Goal: Information Seeking & Learning: Learn about a topic

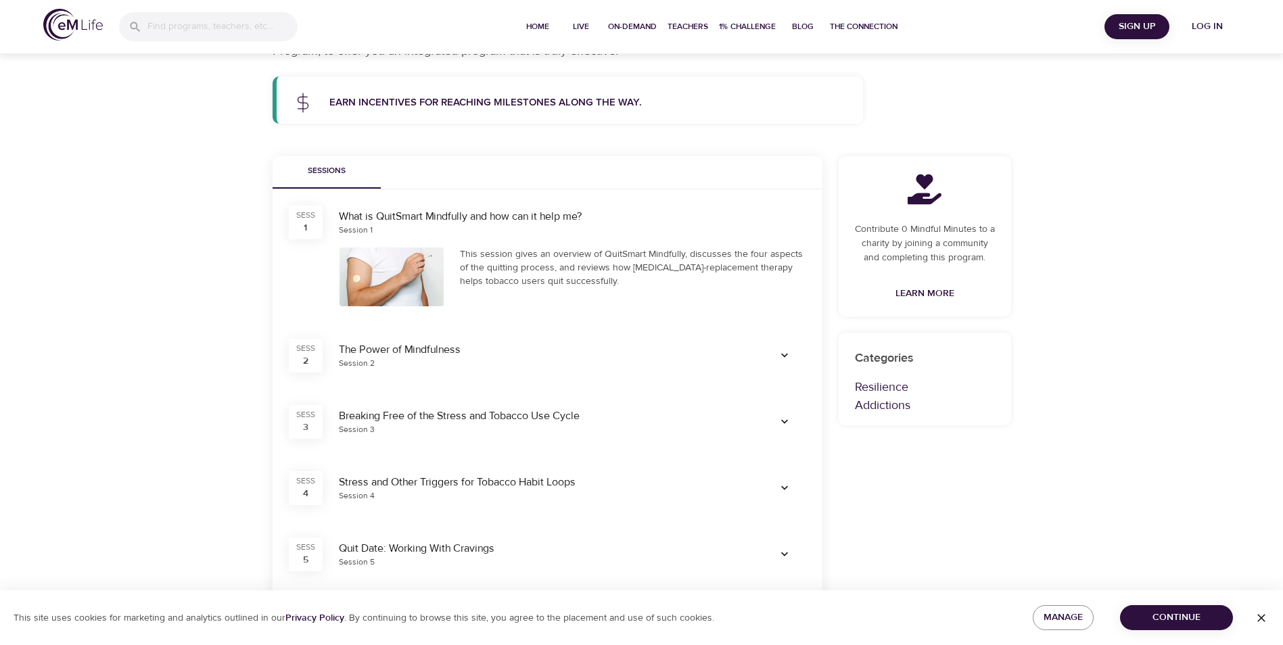
scroll to position [203, 0]
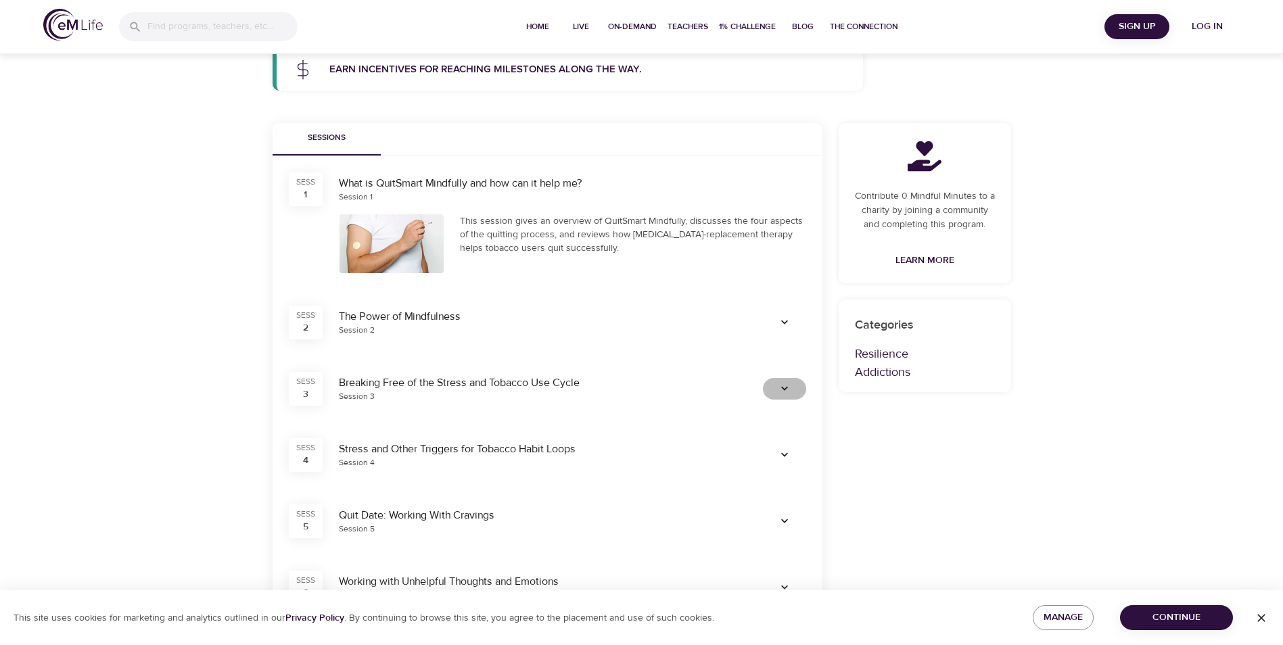
click at [791, 389] on span "button" at bounding box center [784, 389] width 32 height 14
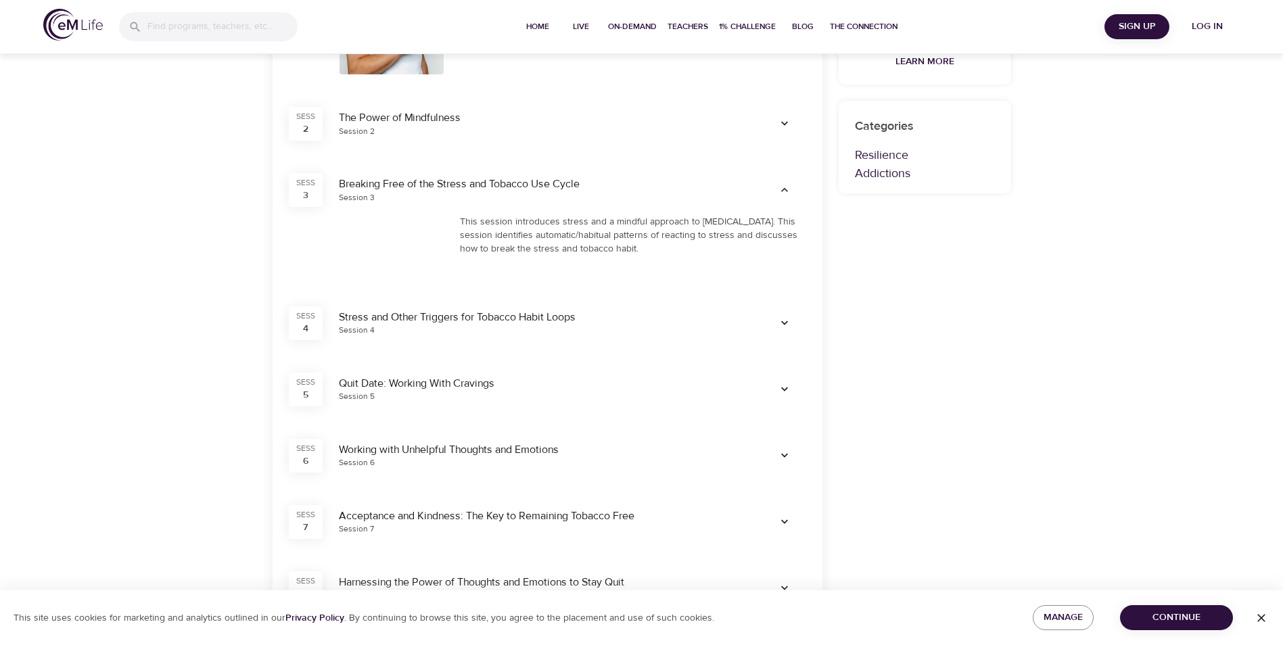
scroll to position [406, 0]
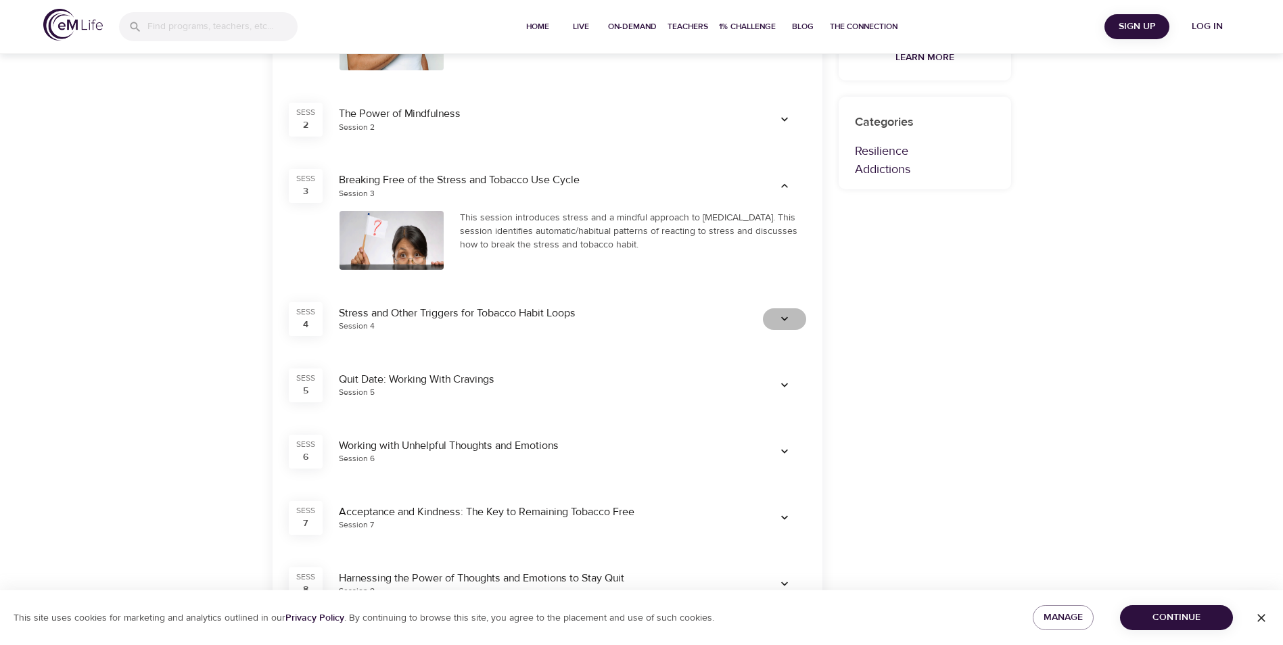
click at [783, 313] on icon "button" at bounding box center [785, 319] width 14 height 14
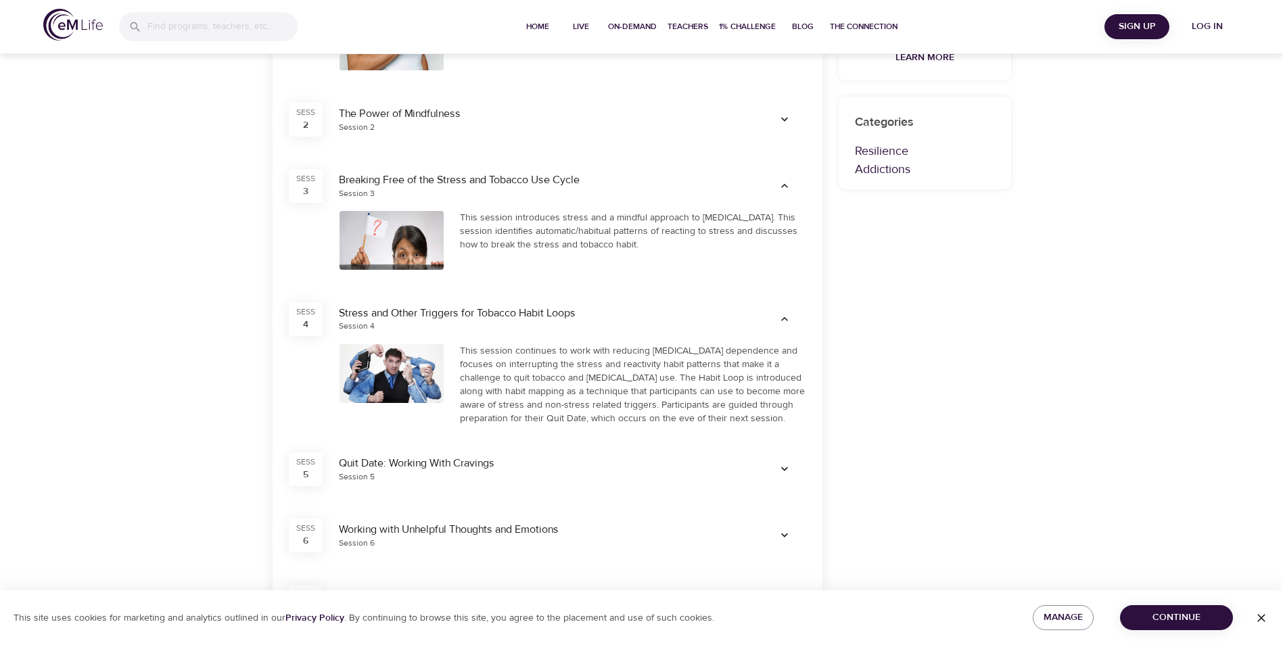
click at [789, 471] on icon "button" at bounding box center [785, 470] width 14 height 14
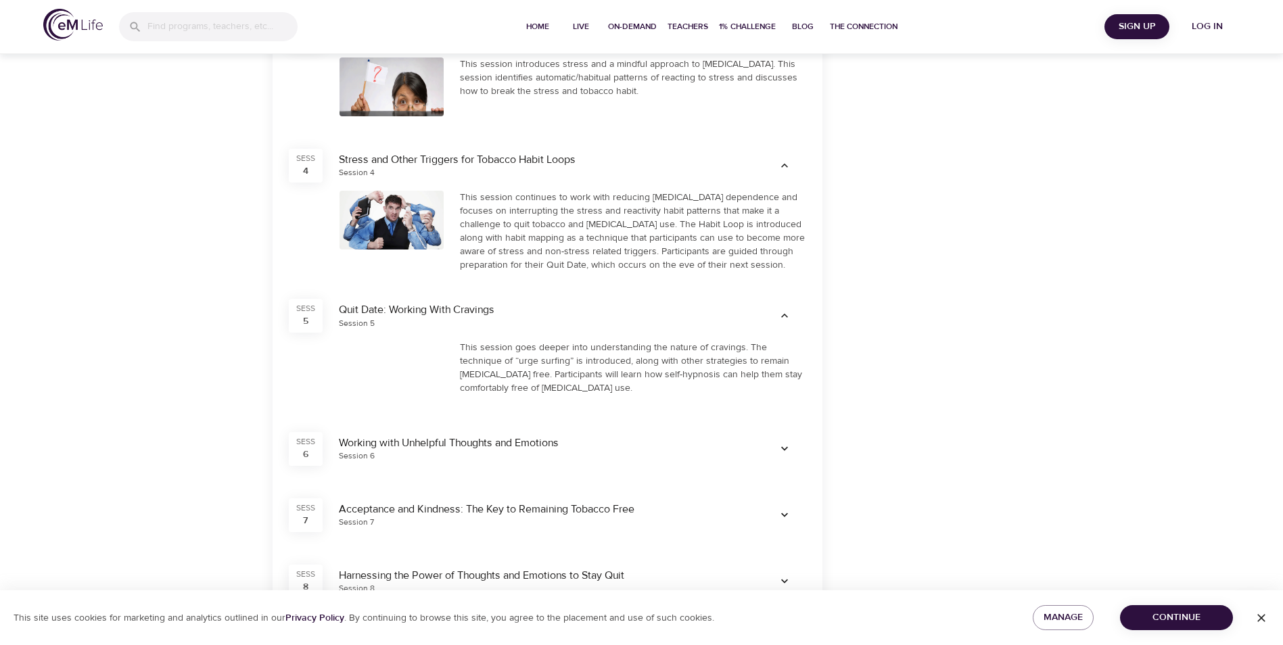
scroll to position [609, 0]
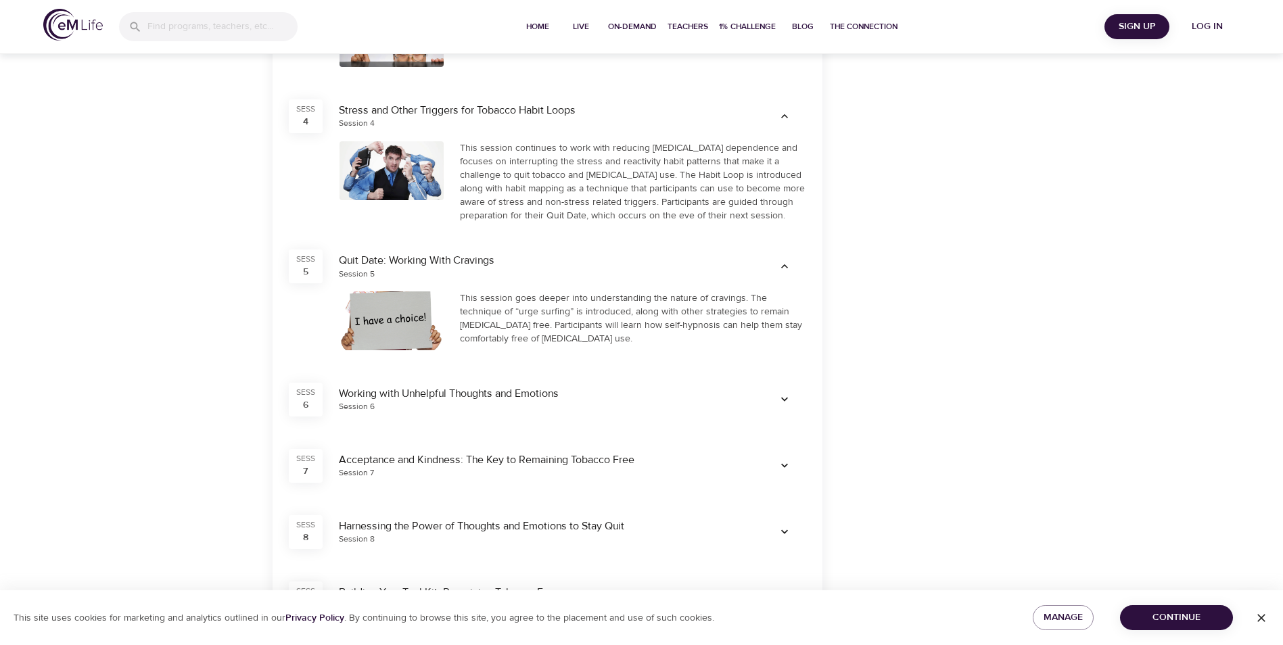
click at [788, 404] on icon "button" at bounding box center [785, 400] width 14 height 14
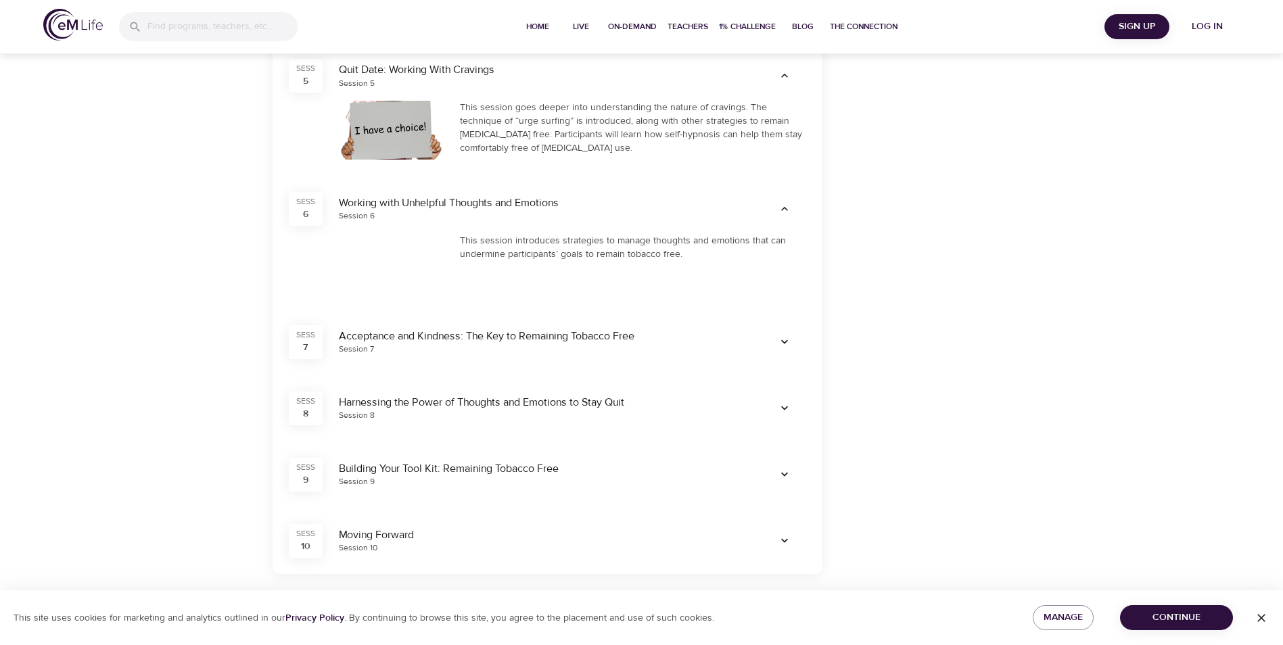
scroll to position [812, 0]
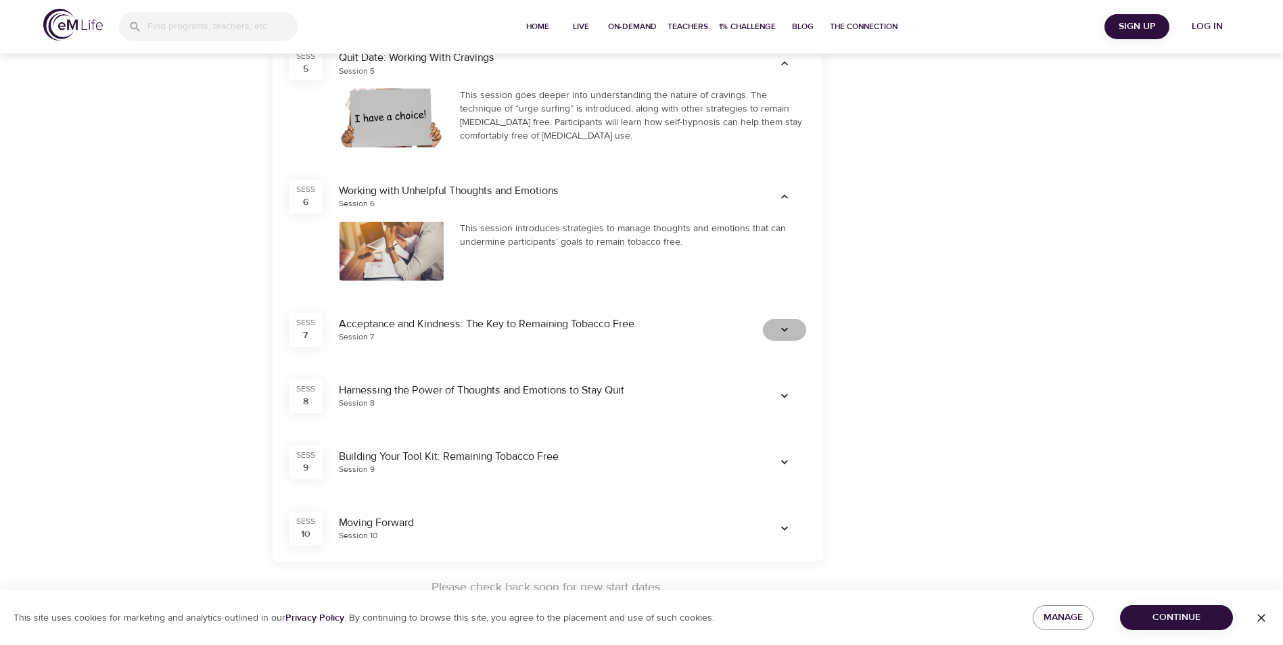
click at [782, 331] on icon "button" at bounding box center [785, 330] width 14 height 14
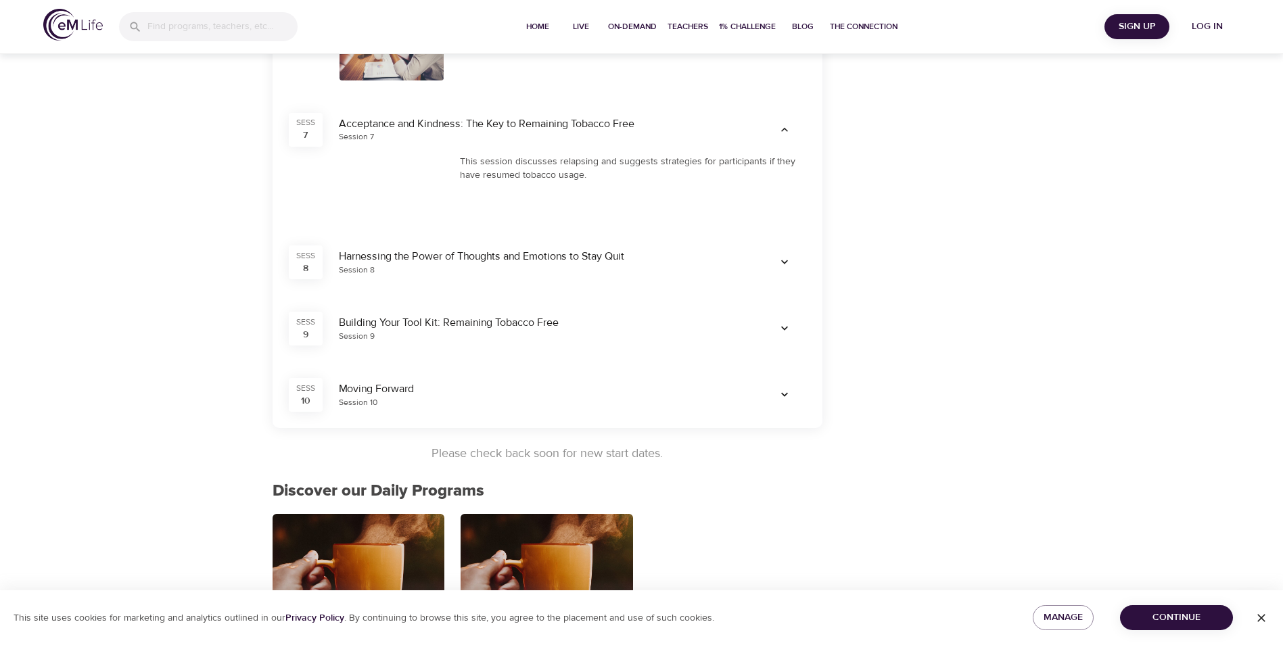
scroll to position [1014, 0]
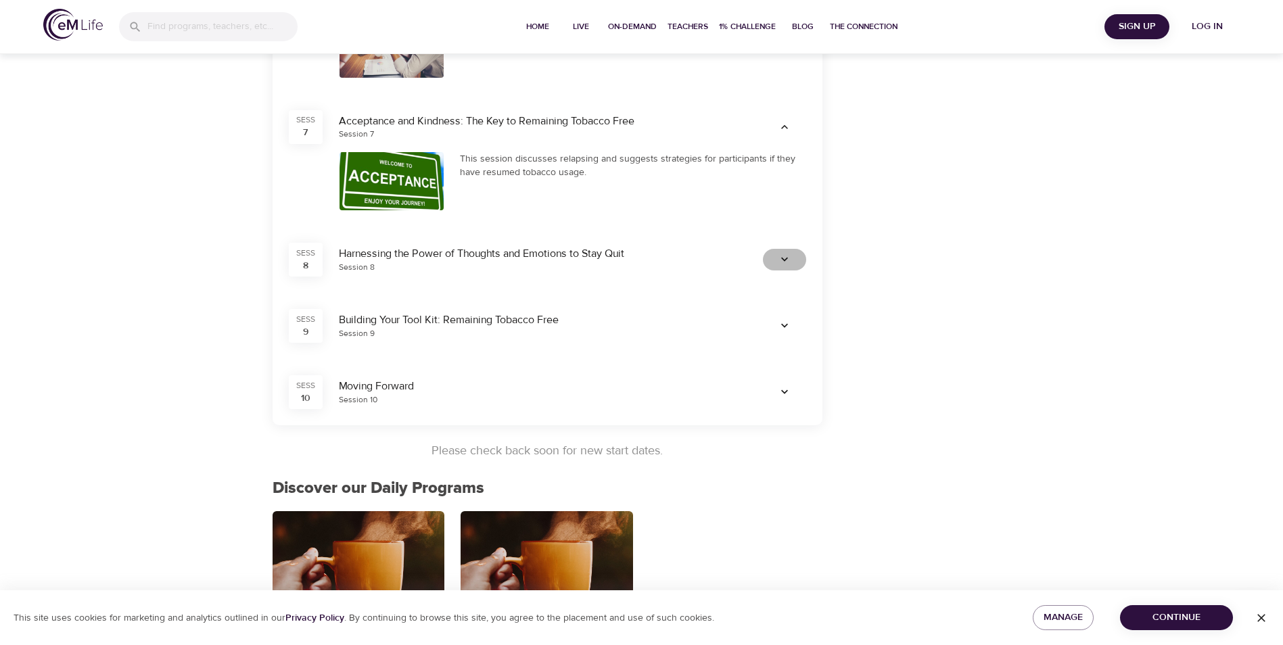
click at [783, 260] on icon "button" at bounding box center [784, 260] width 7 height 4
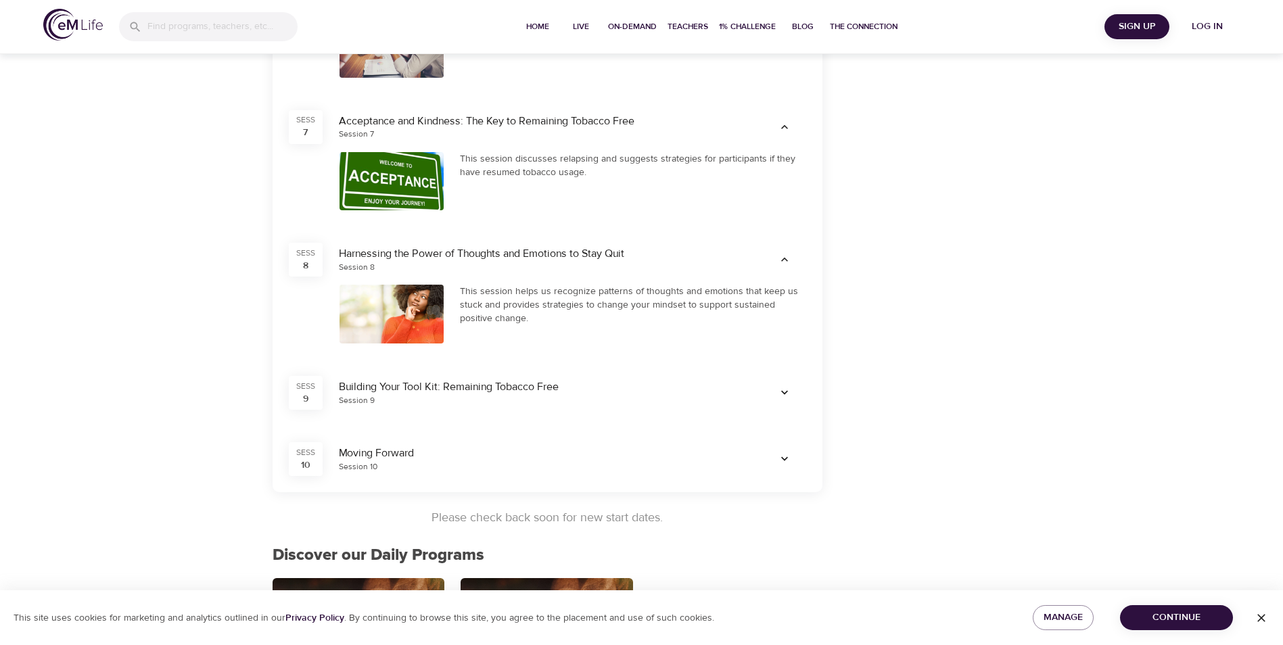
click at [791, 390] on span "button" at bounding box center [784, 393] width 32 height 14
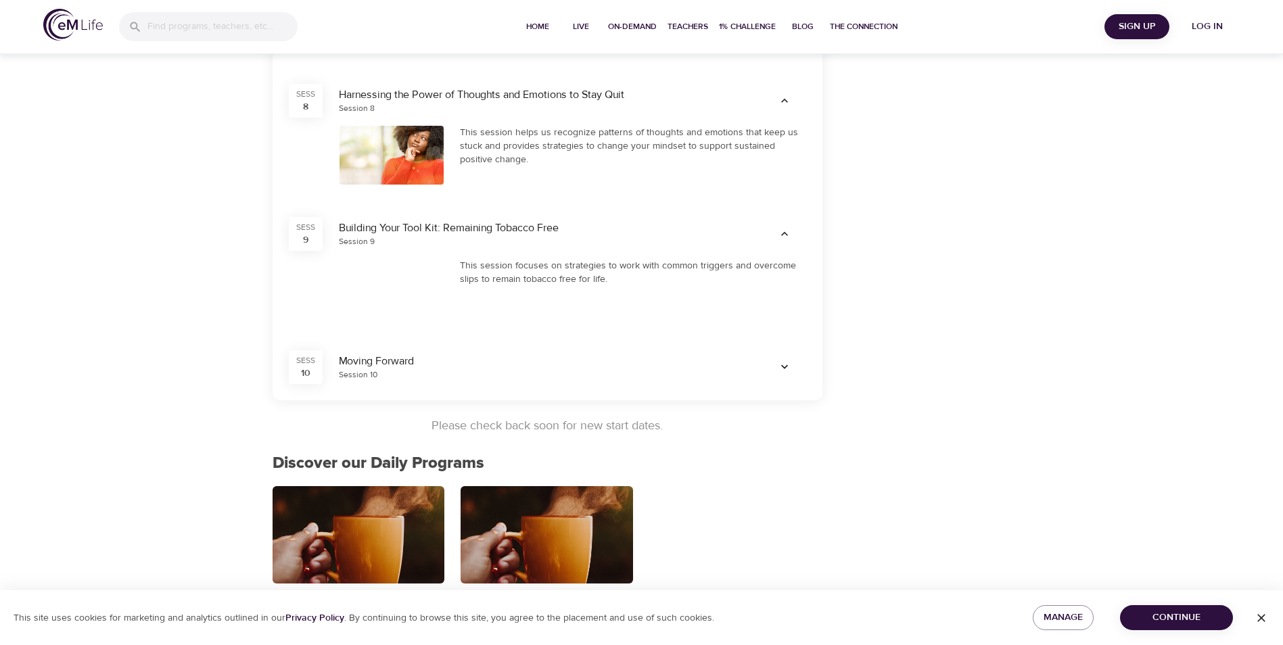
scroll to position [1217, 0]
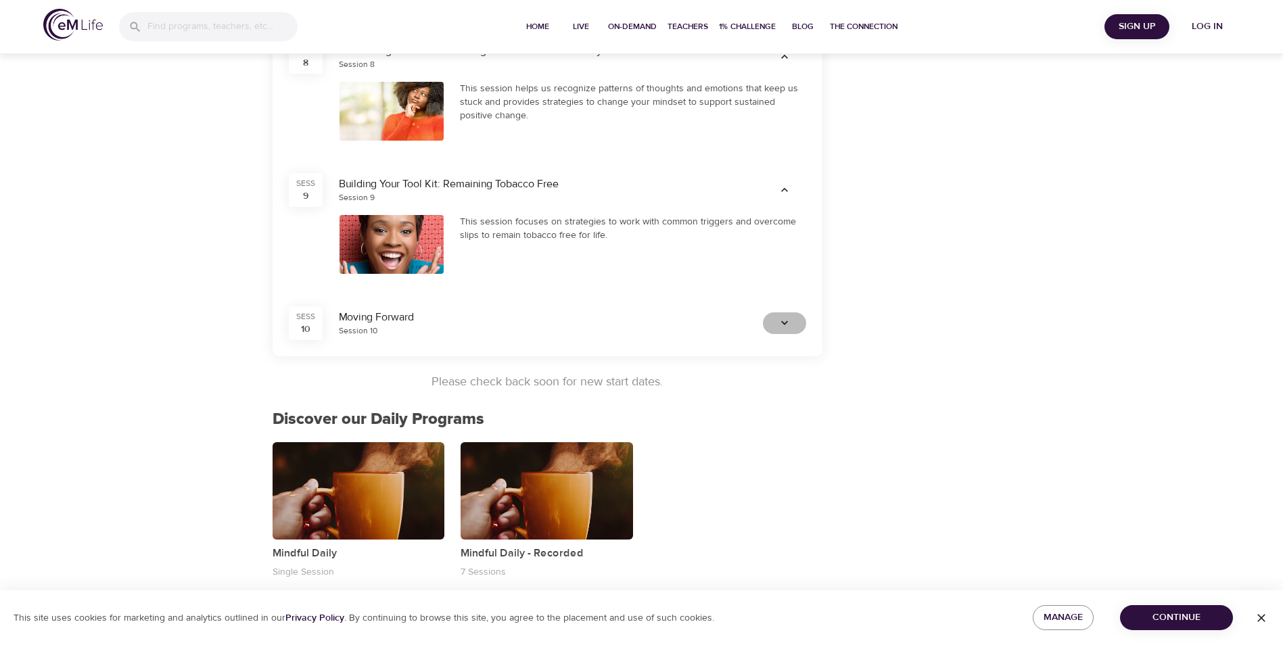
click at [785, 319] on icon "button" at bounding box center [785, 324] width 14 height 14
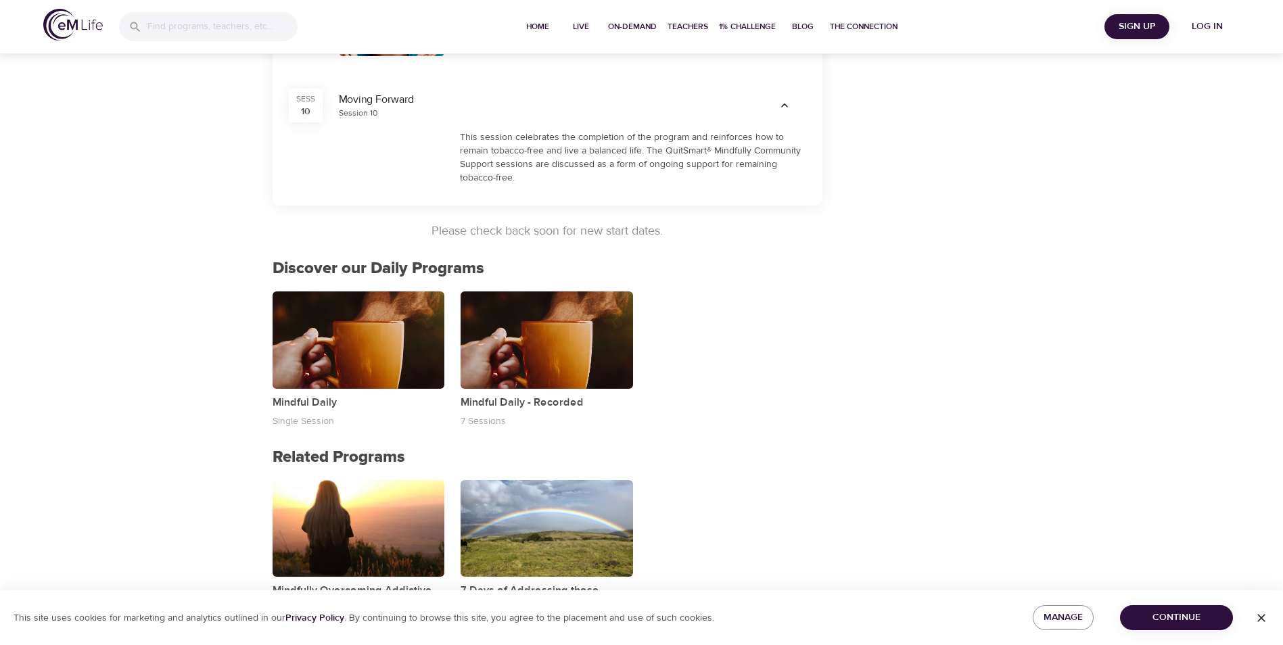
scroll to position [1447, 0]
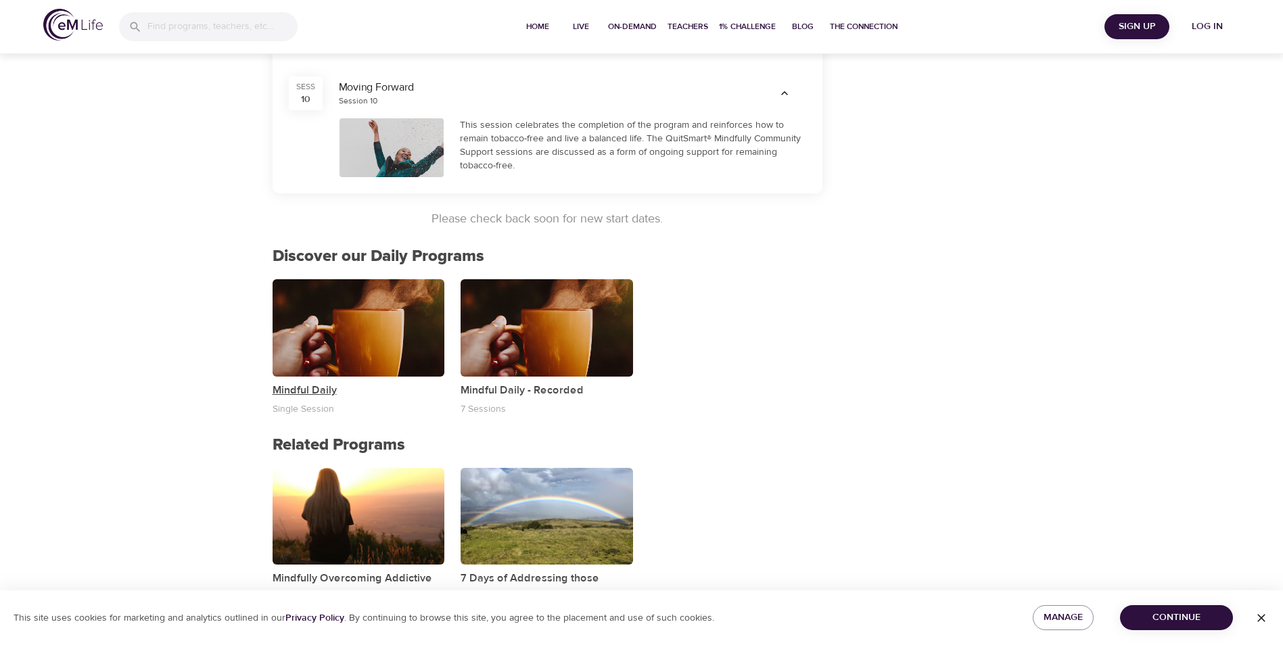
click at [325, 390] on p "Mindful Daily" at bounding box center [359, 390] width 172 height 16
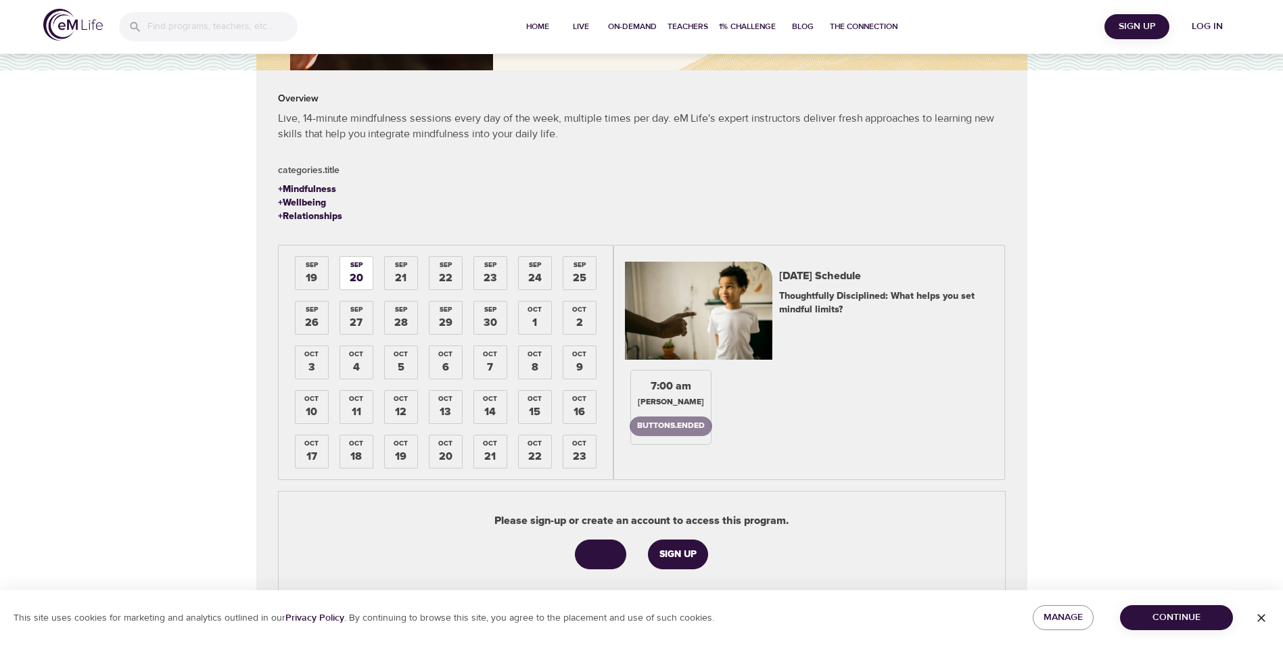
scroll to position [203, 0]
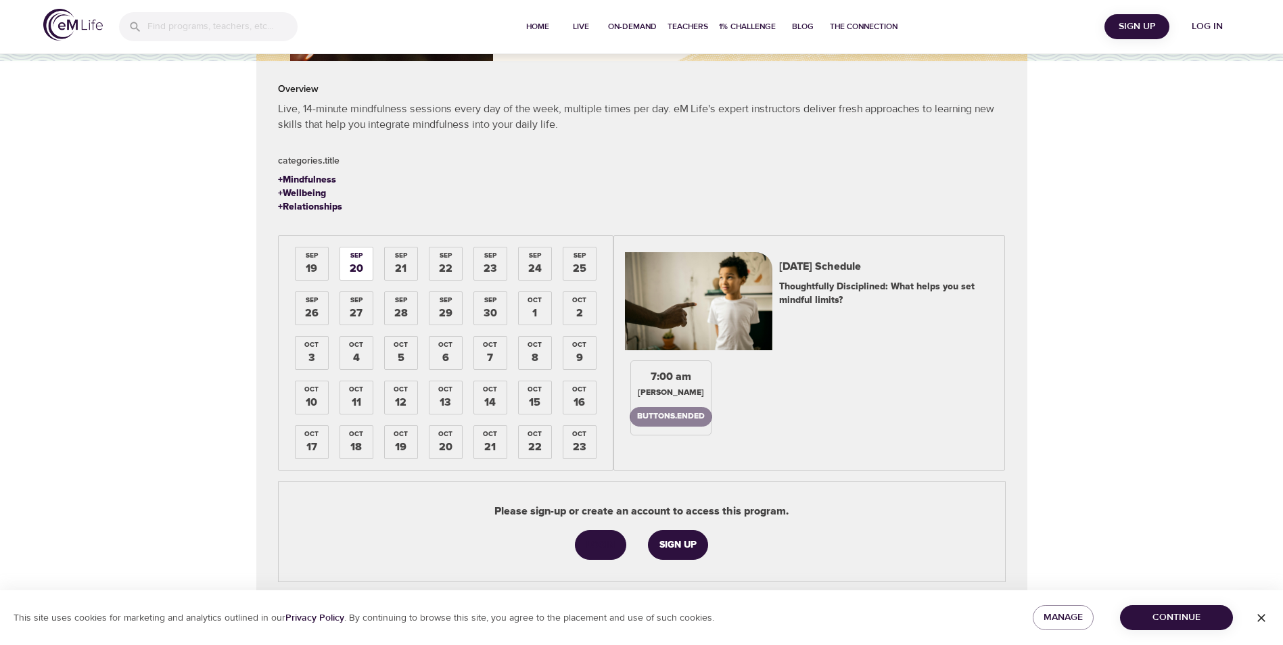
click at [356, 267] on div "20" at bounding box center [357, 269] width 14 height 16
click at [393, 265] on div "[DATE]" at bounding box center [401, 264] width 32 height 32
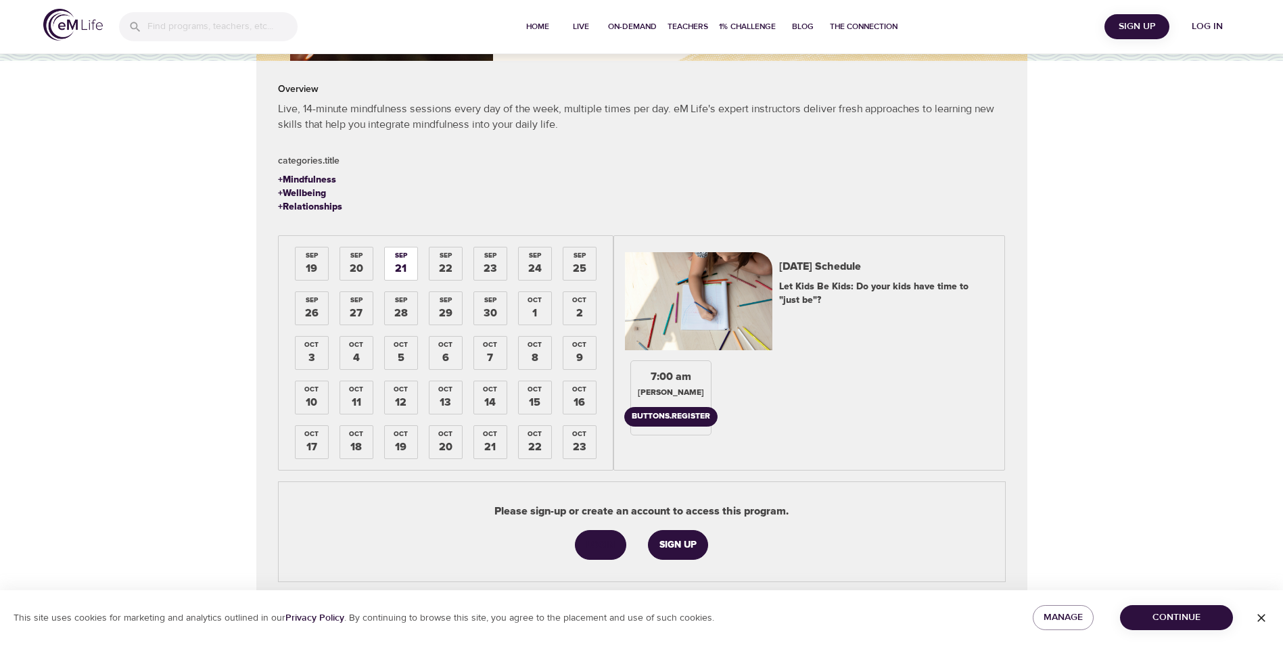
click at [439, 265] on div "22" at bounding box center [446, 269] width 14 height 16
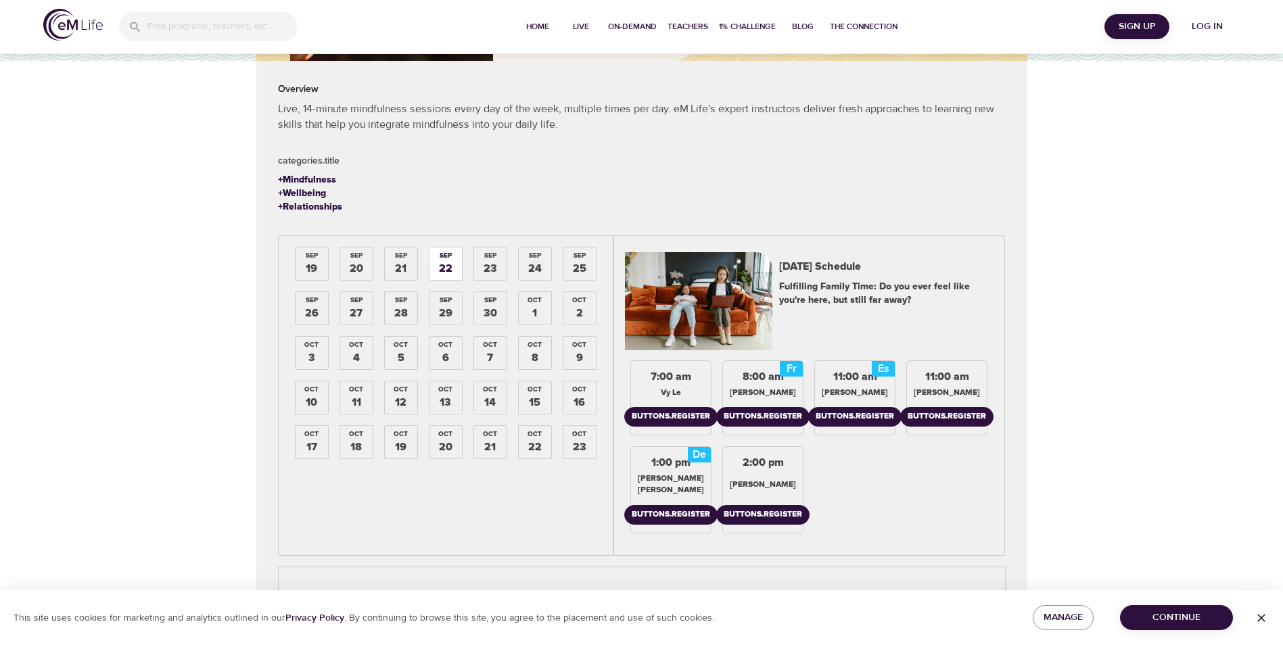
click at [486, 265] on div "23" at bounding box center [491, 269] width 14 height 16
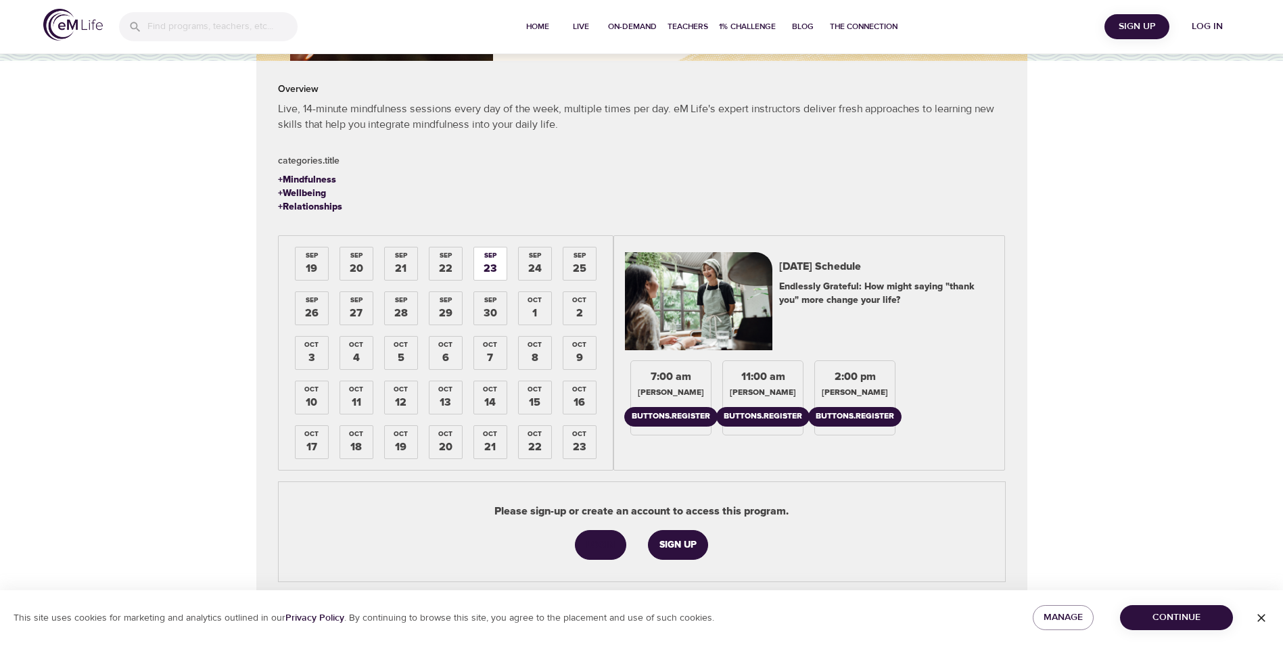
click at [534, 266] on div "24" at bounding box center [535, 269] width 14 height 16
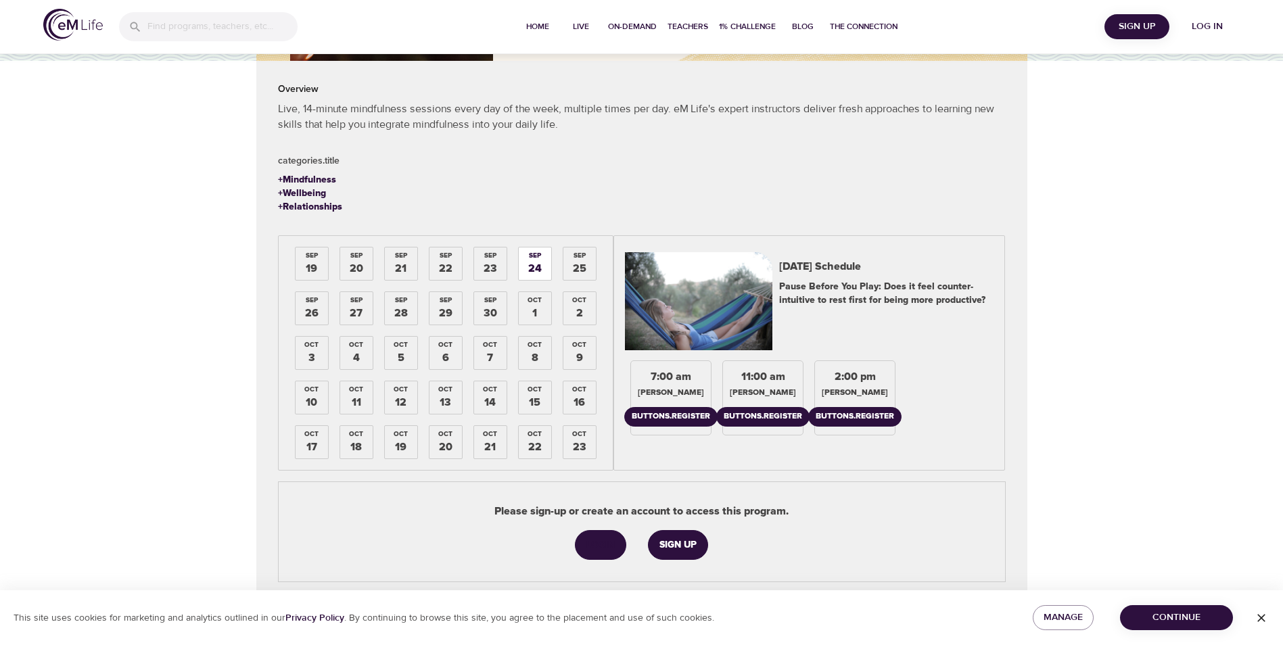
click at [572, 266] on div "[DATE]" at bounding box center [579, 264] width 32 height 32
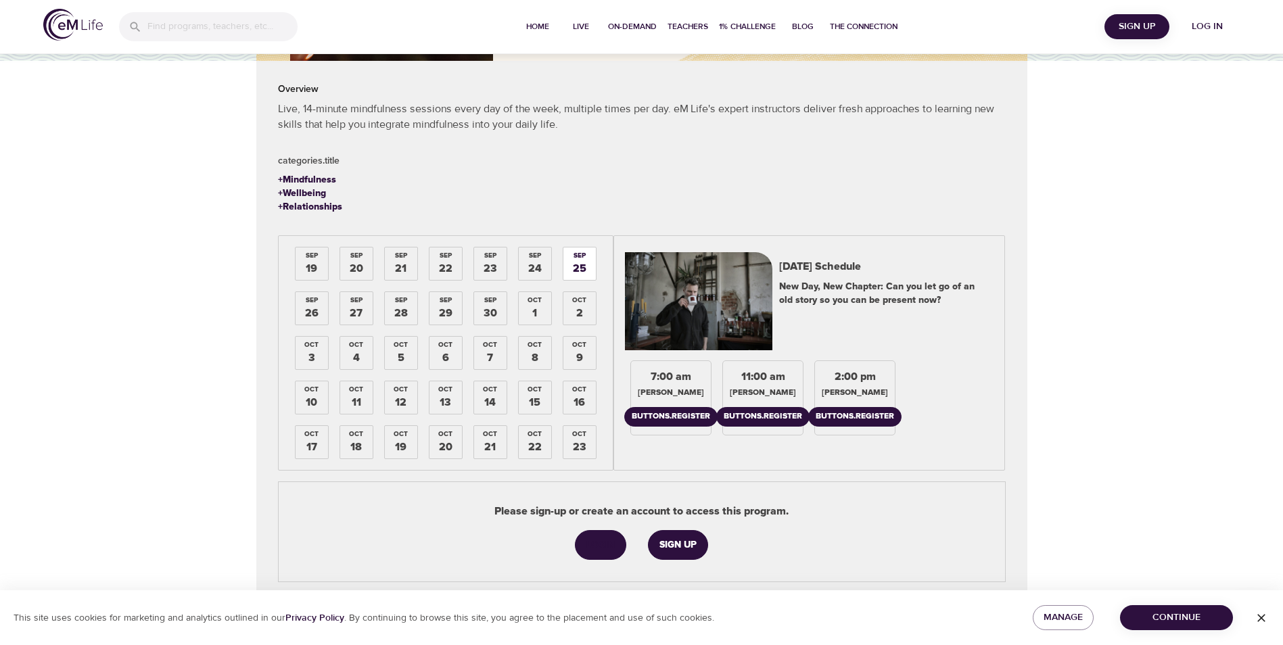
click at [314, 306] on div "26" at bounding box center [312, 314] width 14 height 16
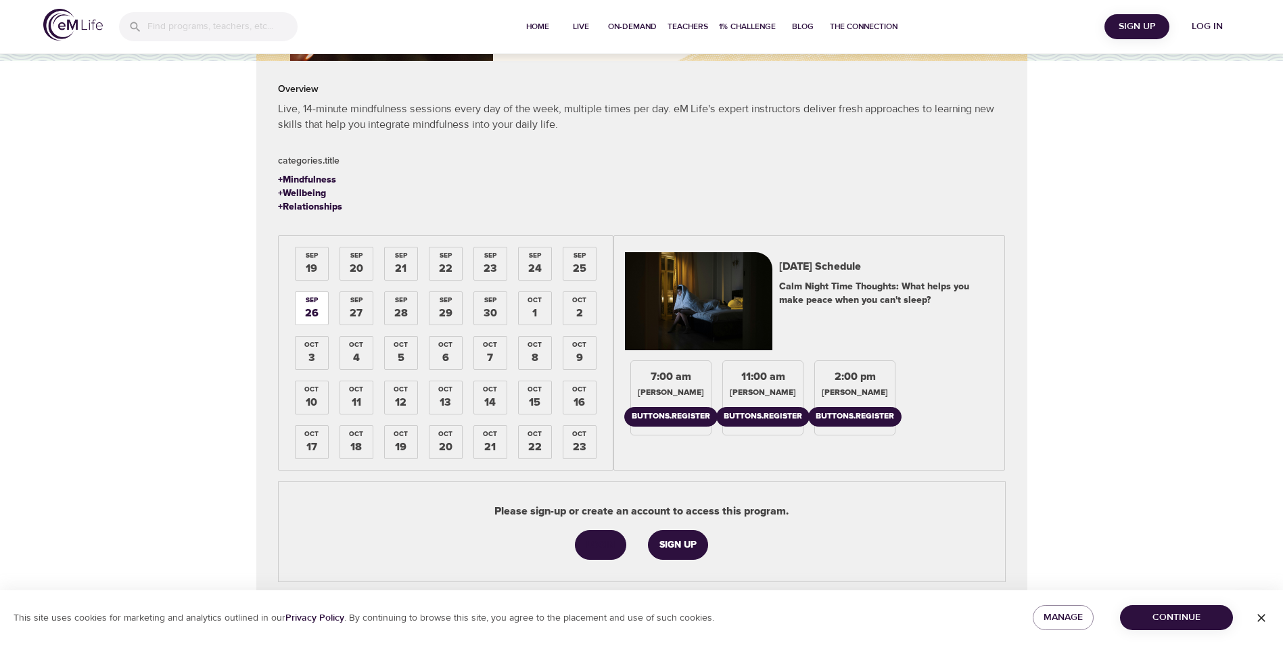
click at [354, 306] on div "27" at bounding box center [356, 314] width 13 height 16
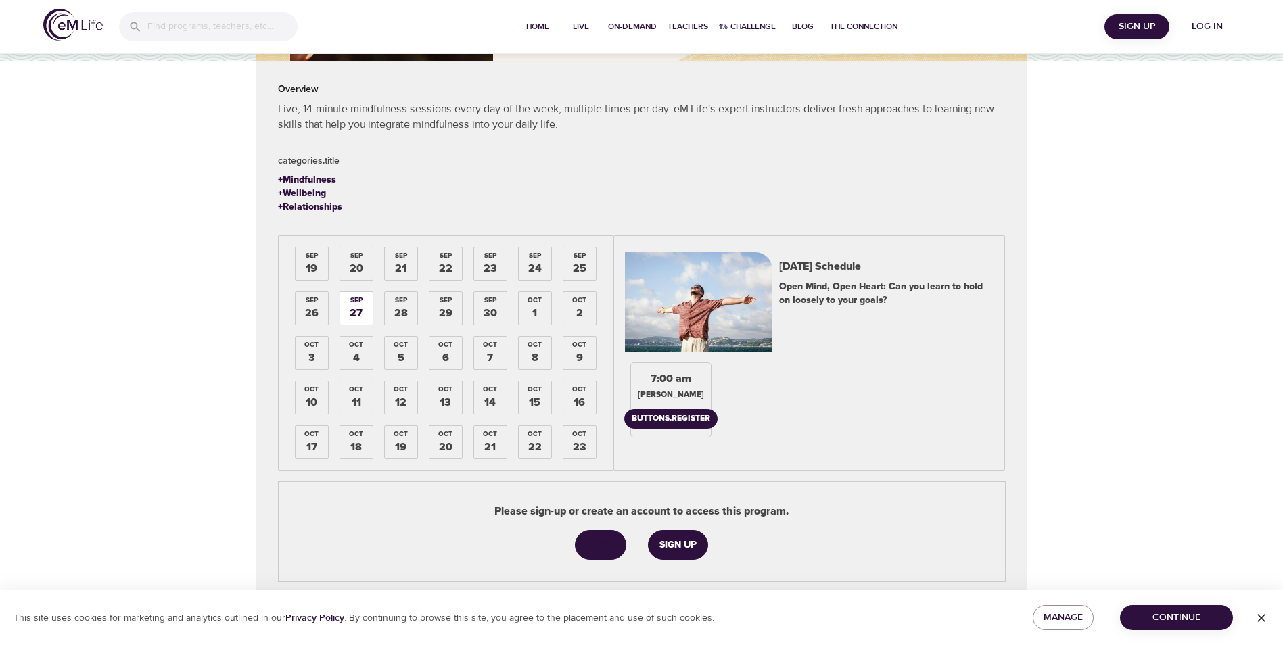
click at [394, 306] on div "28" at bounding box center [401, 314] width 14 height 16
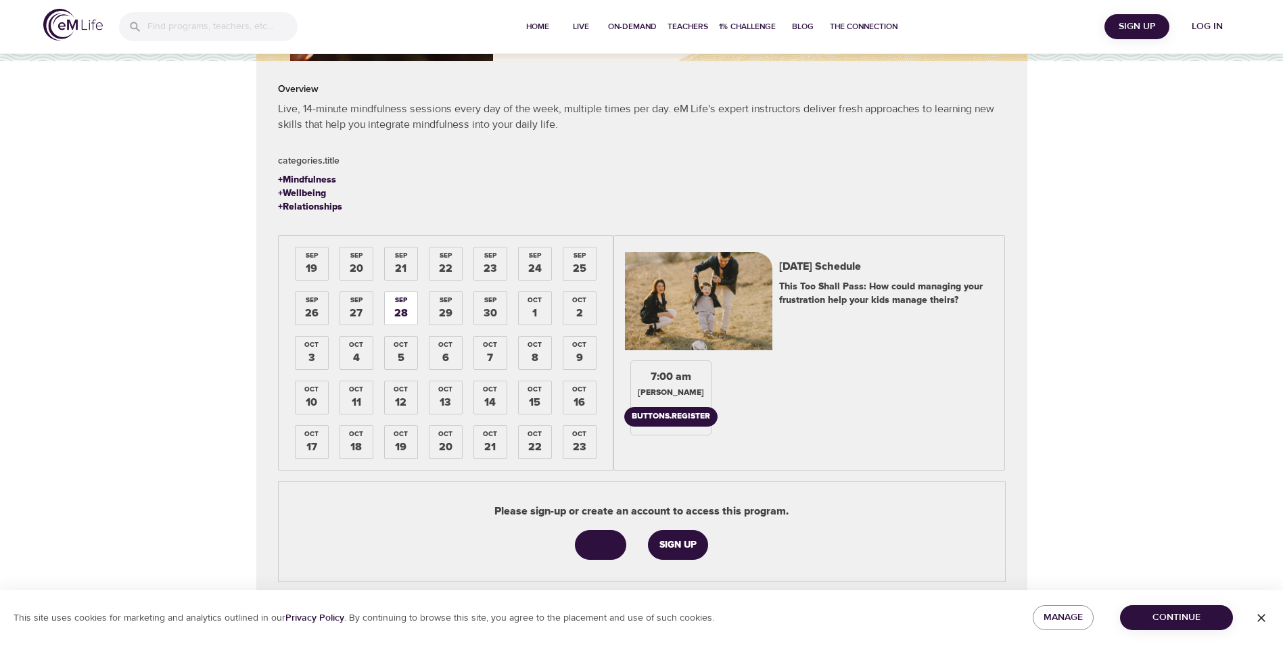
click at [444, 306] on div "29" at bounding box center [446, 314] width 14 height 16
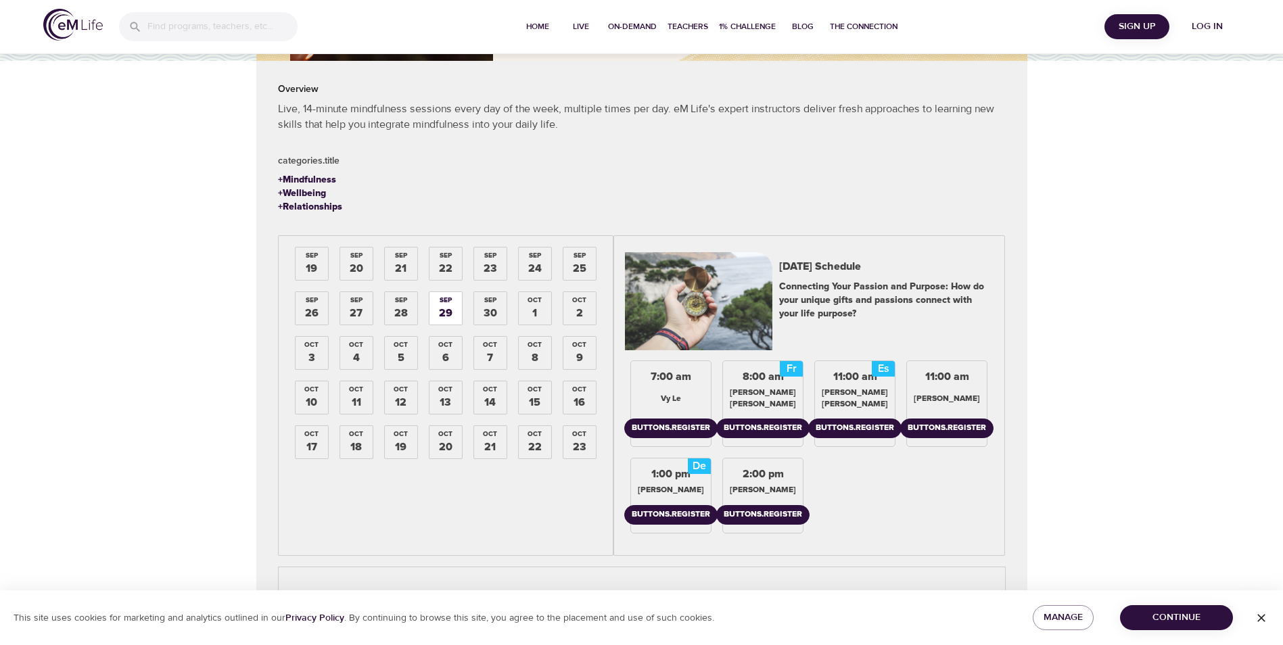
click at [486, 308] on div "30" at bounding box center [491, 314] width 14 height 16
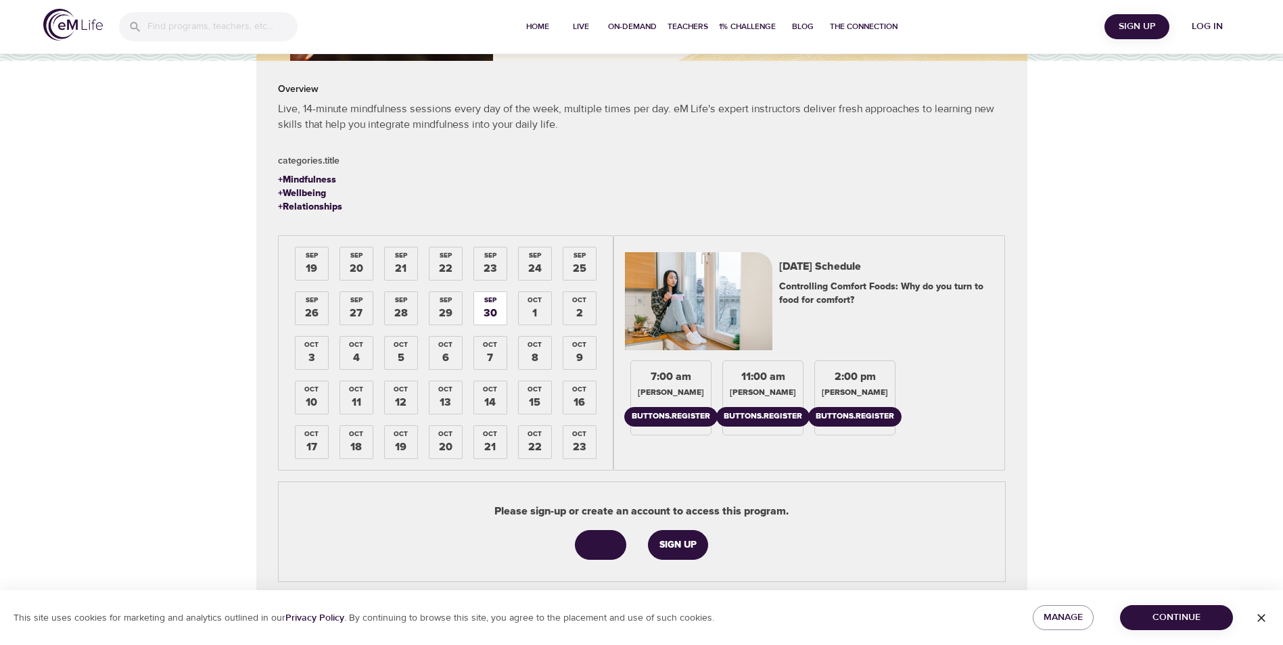
click at [531, 308] on div "[DATE]" at bounding box center [535, 308] width 32 height 32
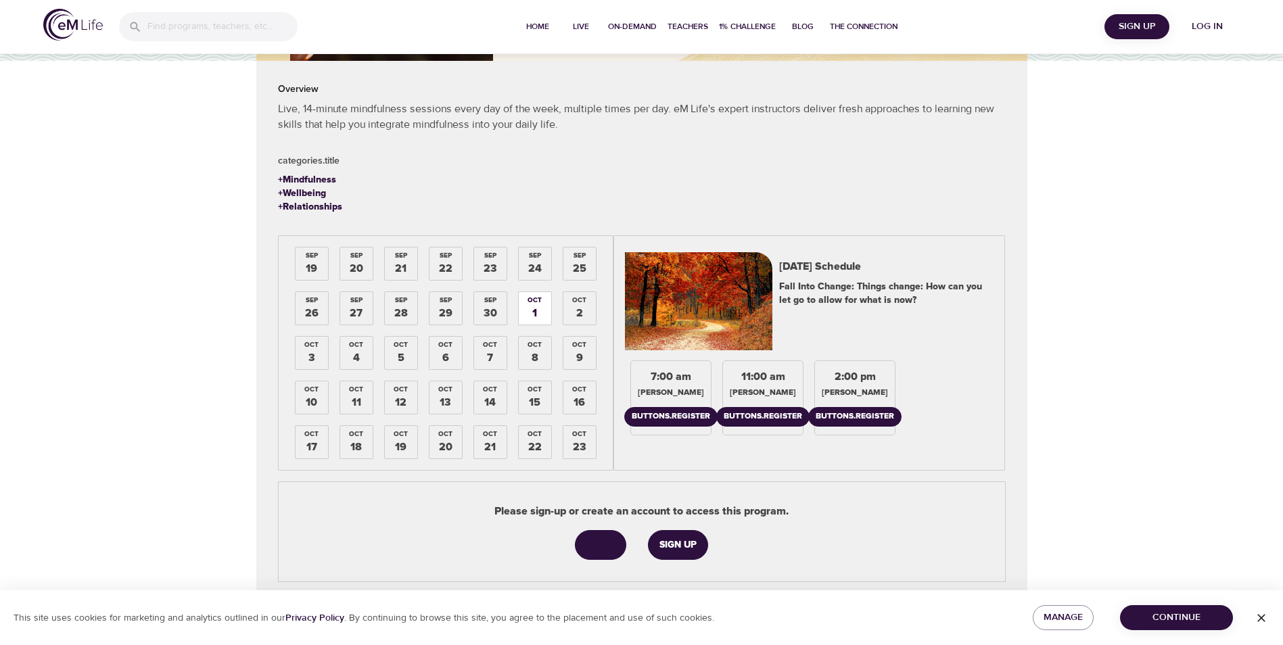
click at [575, 307] on div "[DATE]" at bounding box center [579, 308] width 32 height 32
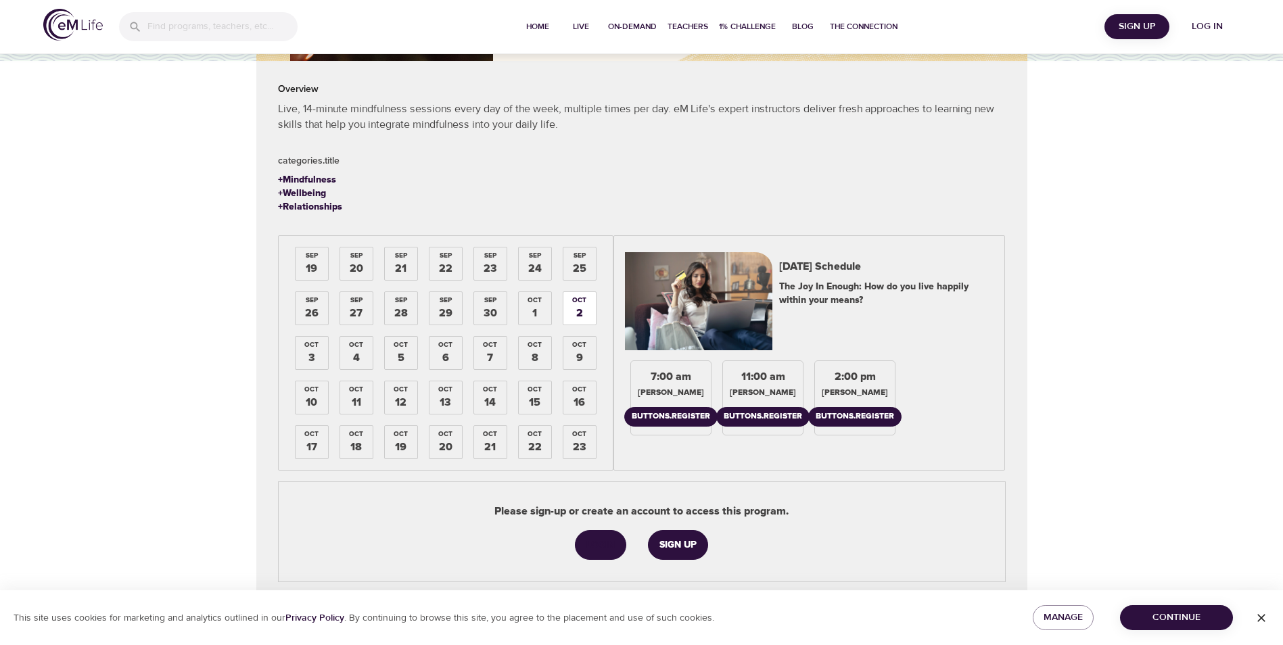
click at [314, 352] on div "3" at bounding box center [311, 358] width 7 height 16
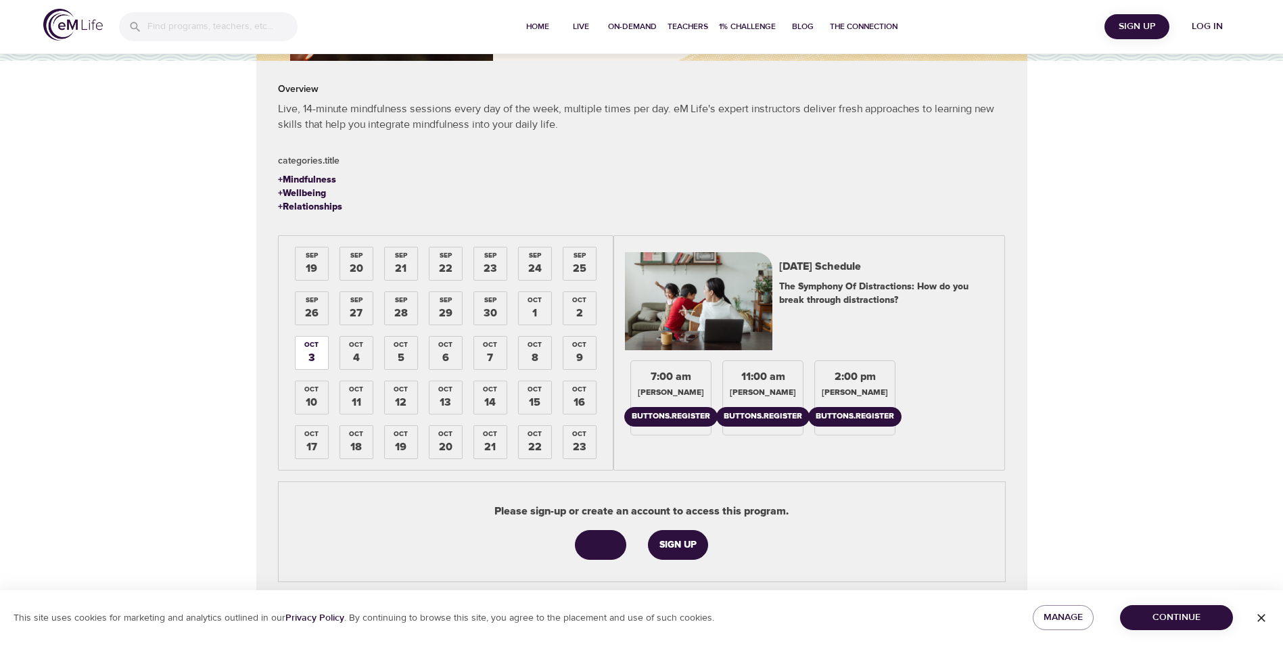
click at [356, 348] on div "Oct" at bounding box center [356, 344] width 14 height 9
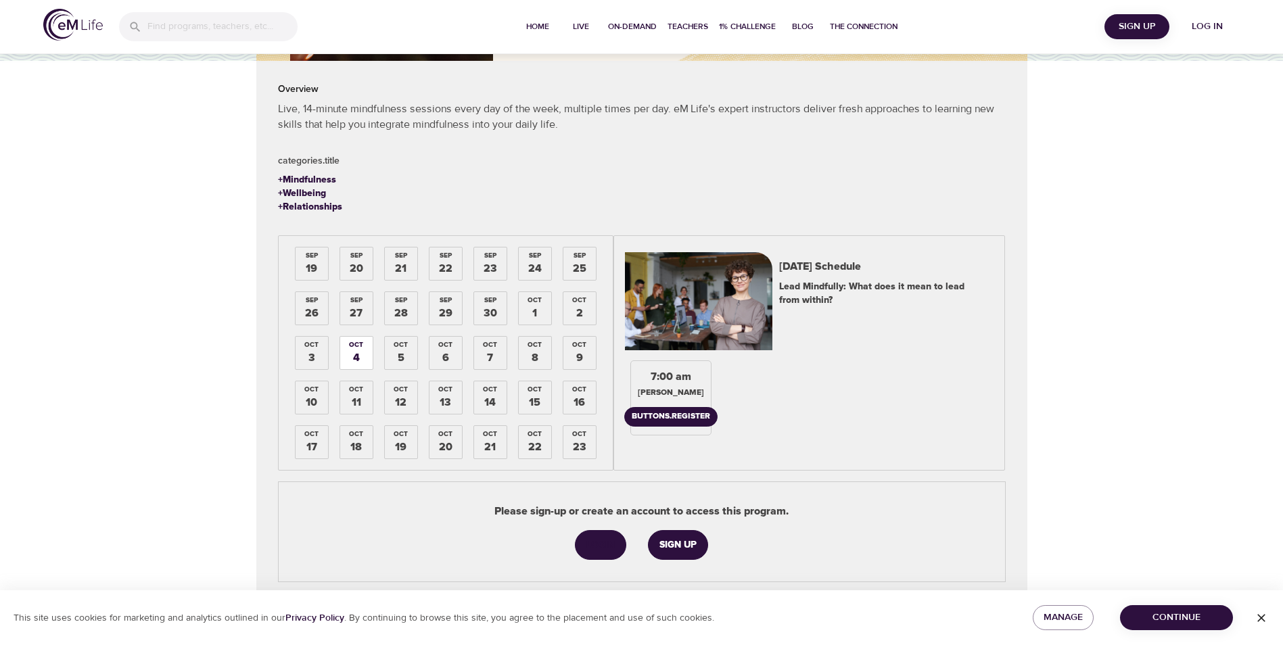
click at [401, 348] on div "Oct" at bounding box center [401, 344] width 14 height 9
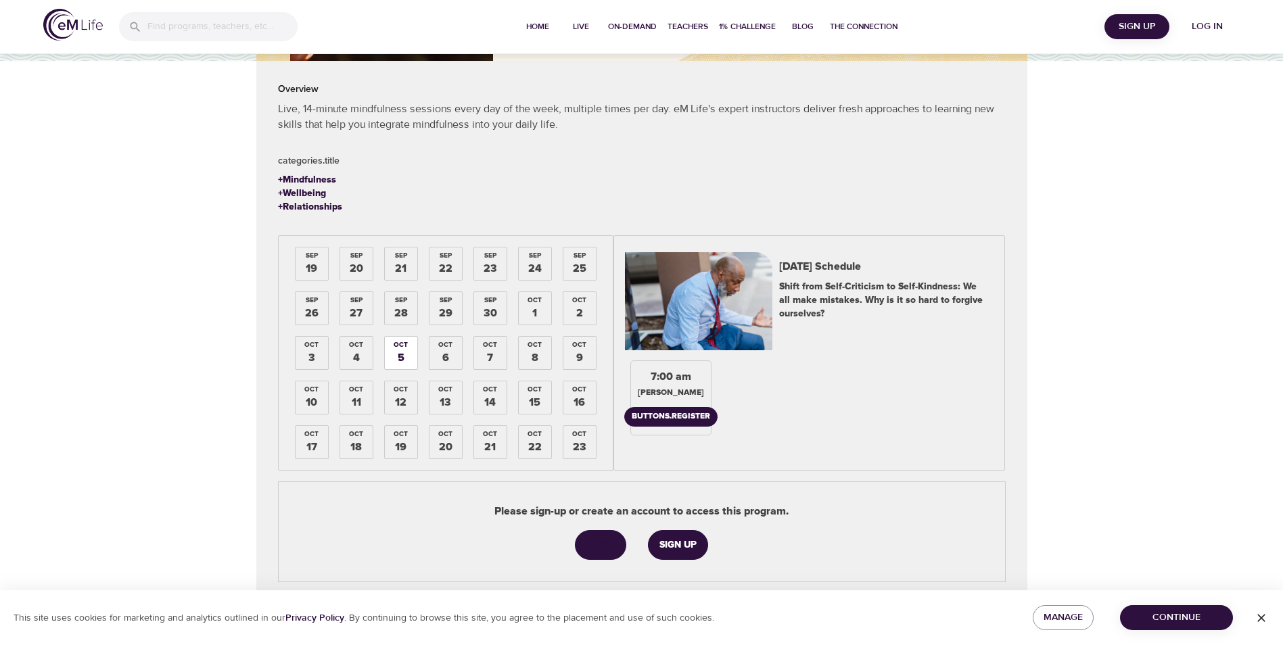
click at [443, 348] on div "Oct" at bounding box center [445, 344] width 14 height 9
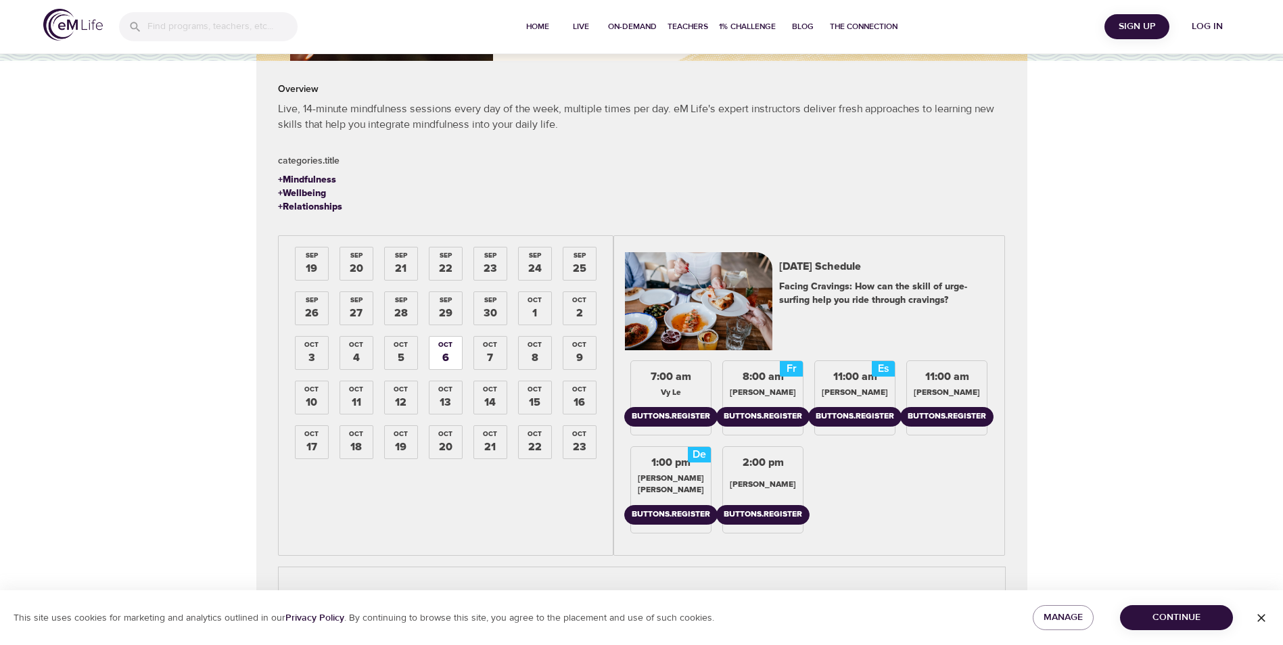
click at [492, 348] on div "Oct" at bounding box center [490, 344] width 14 height 9
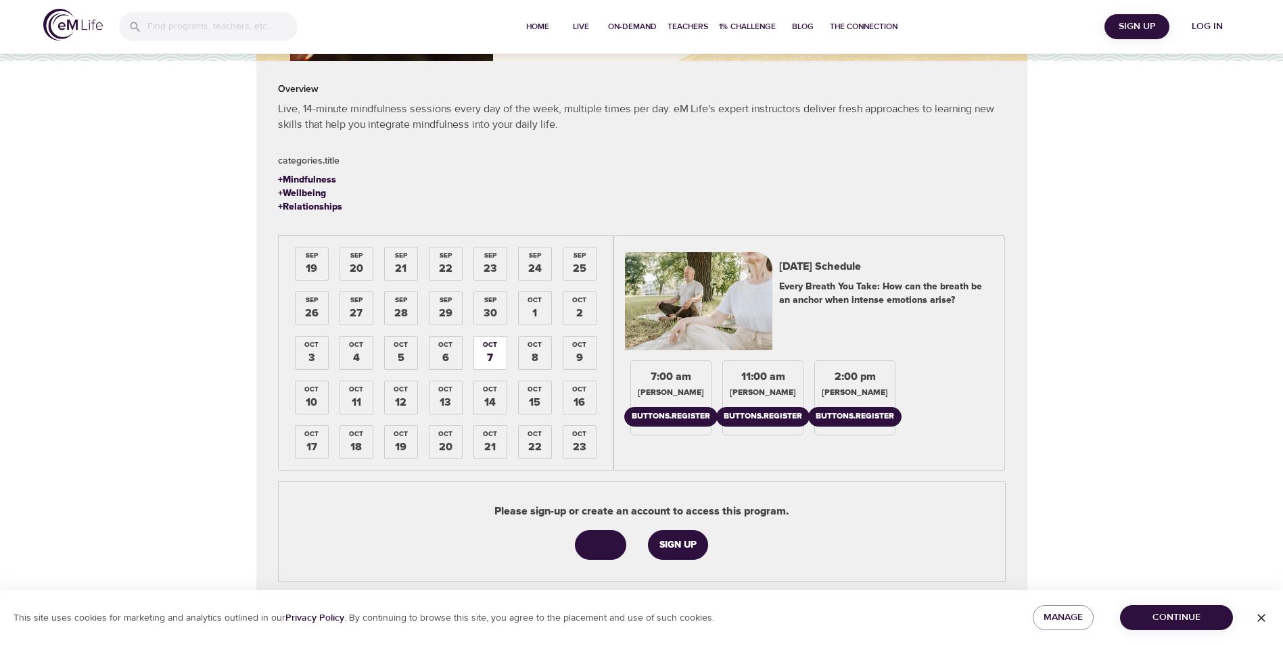
click at [450, 351] on div "[DATE]" at bounding box center [445, 353] width 32 height 32
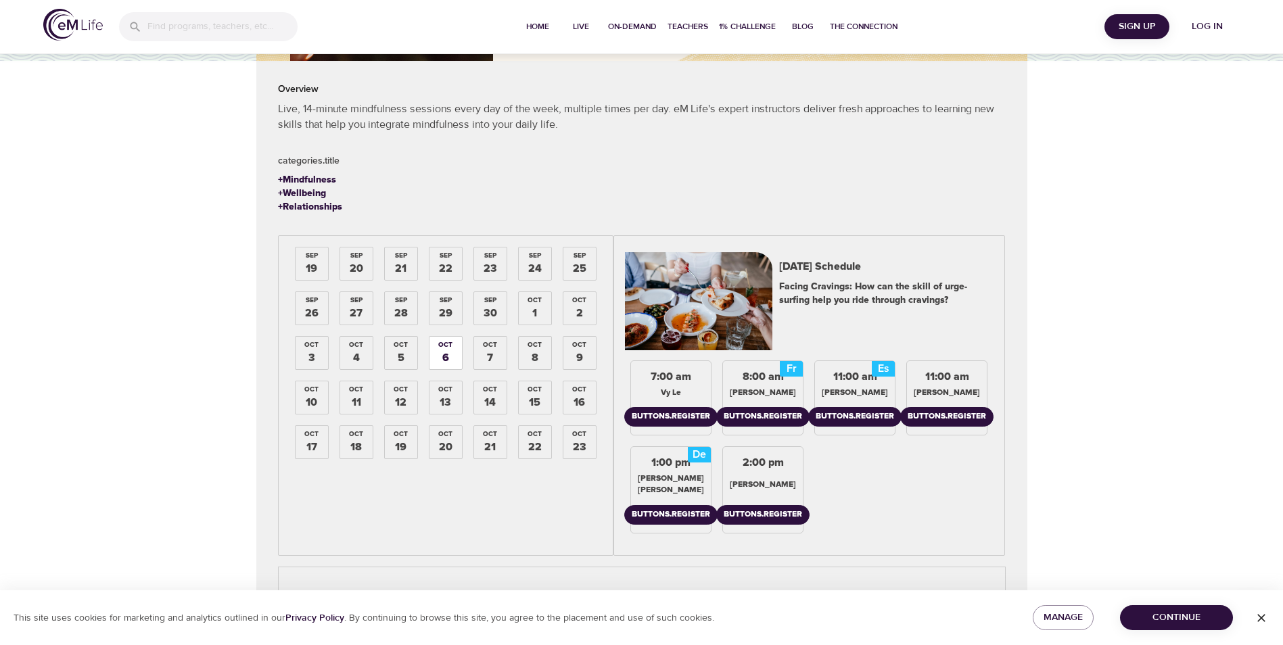
click at [528, 350] on div "[DATE]" at bounding box center [535, 353] width 32 height 32
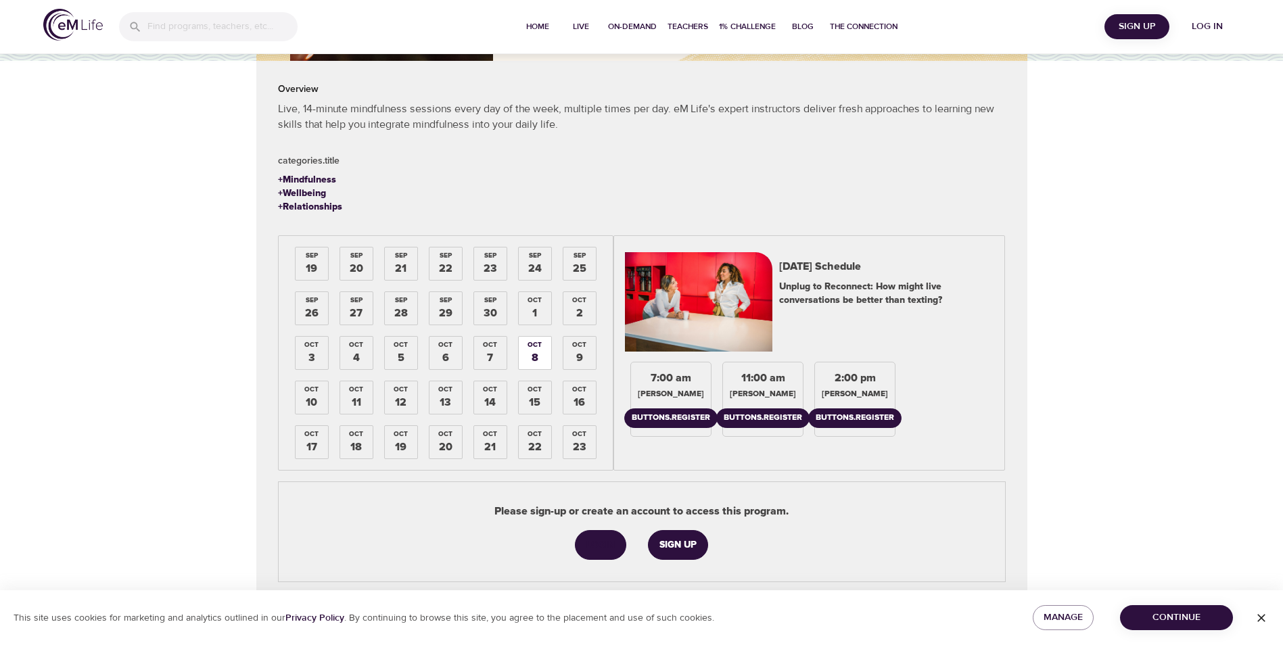
click at [578, 350] on div "9" at bounding box center [579, 358] width 7 height 16
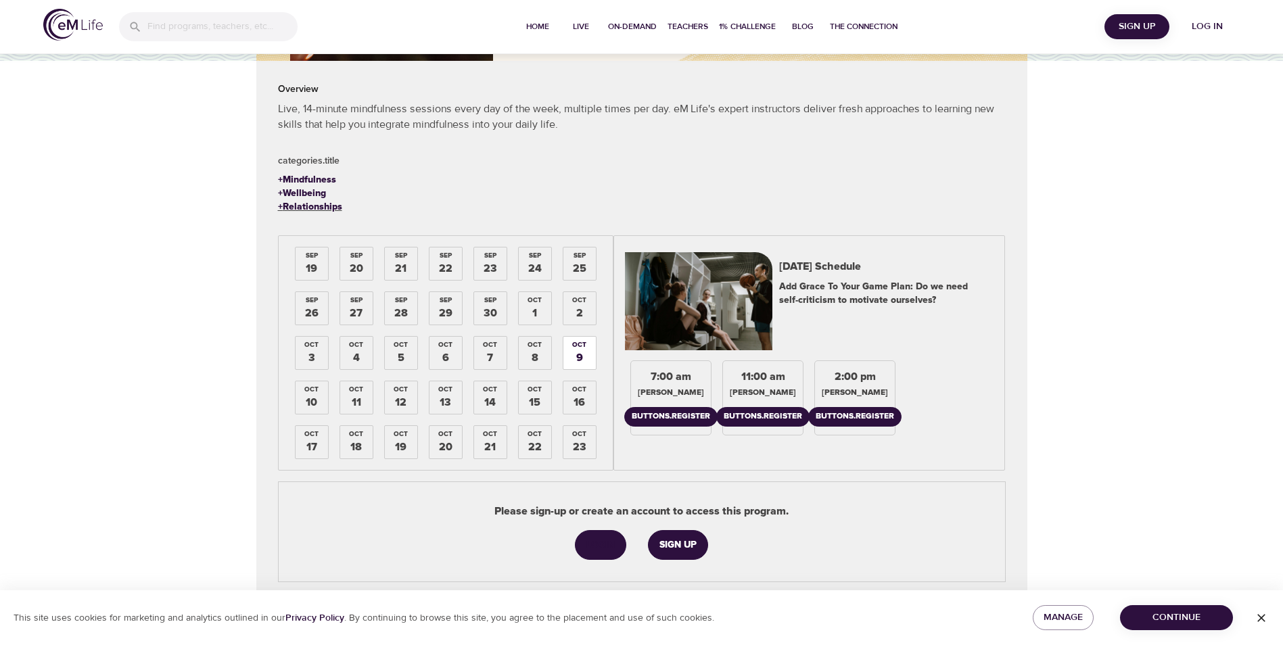
click at [317, 205] on div "+ Relationships" at bounding box center [310, 207] width 64 height 14
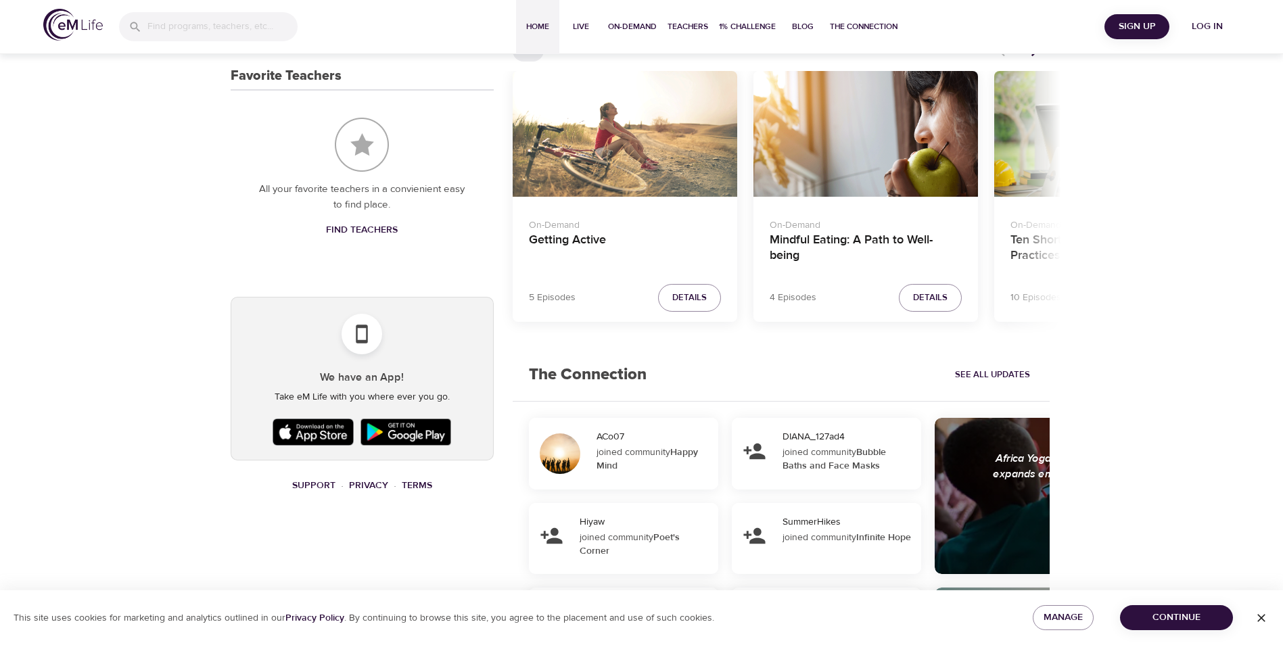
scroll to position [502, 0]
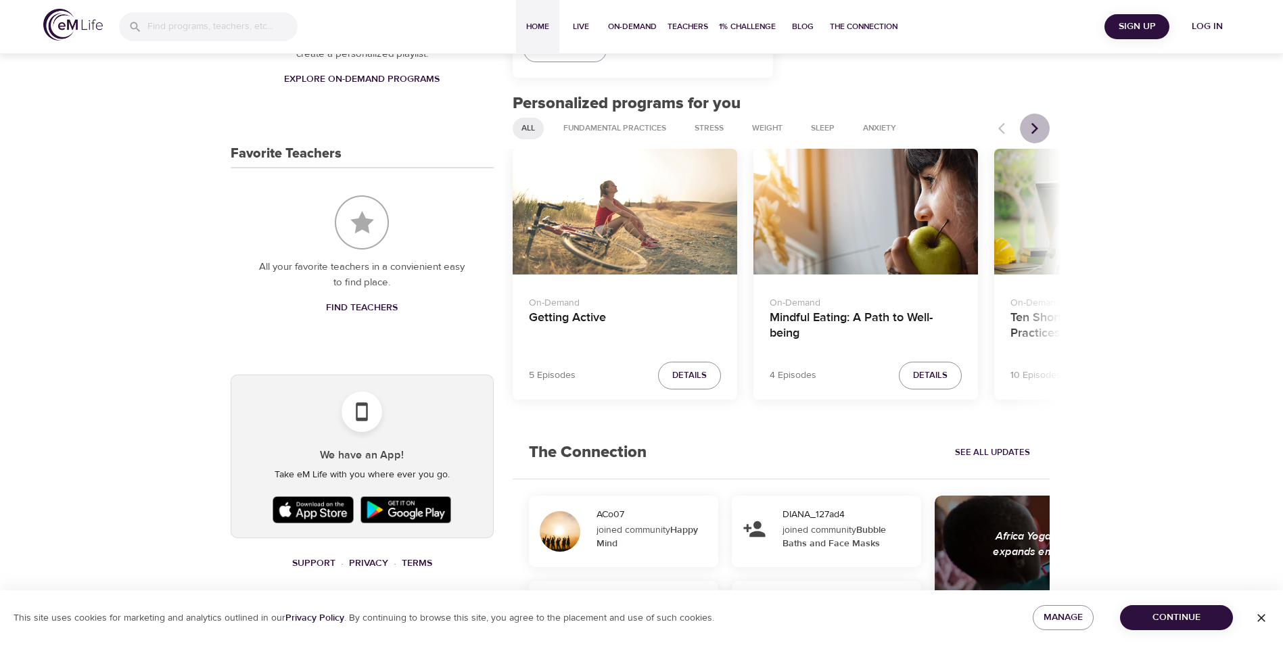
click at [1033, 126] on icon "Next items" at bounding box center [1035, 129] width 14 height 14
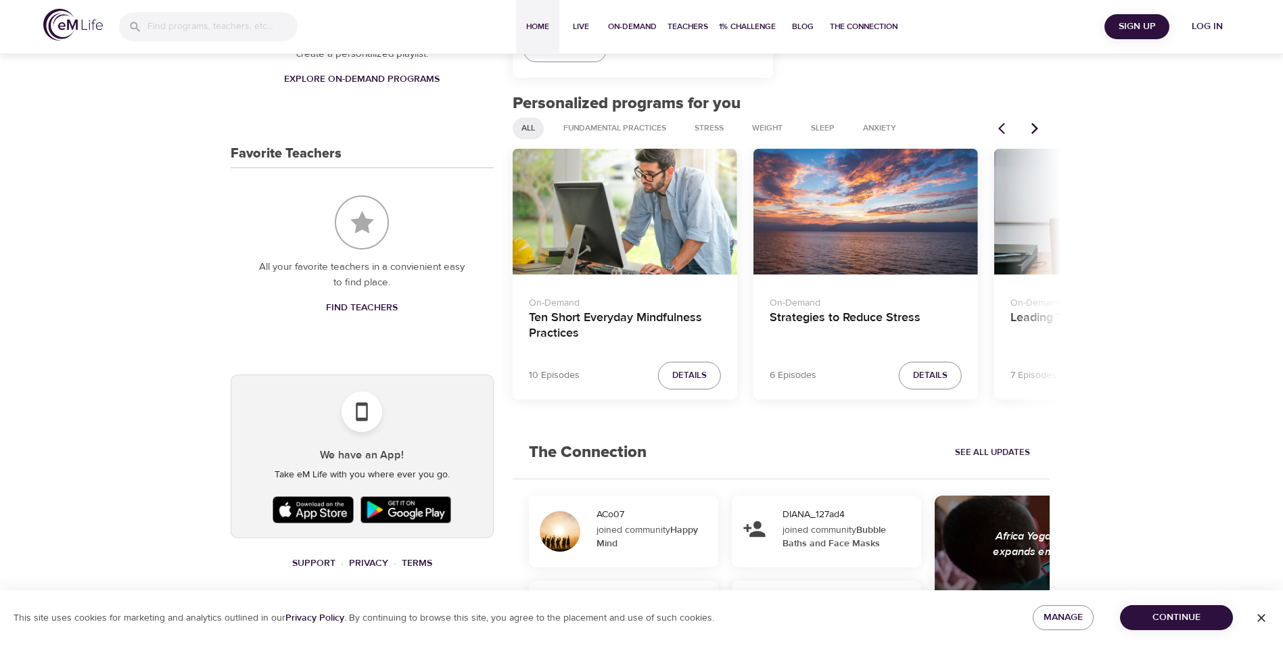
click at [1033, 126] on icon "Next items" at bounding box center [1035, 129] width 14 height 14
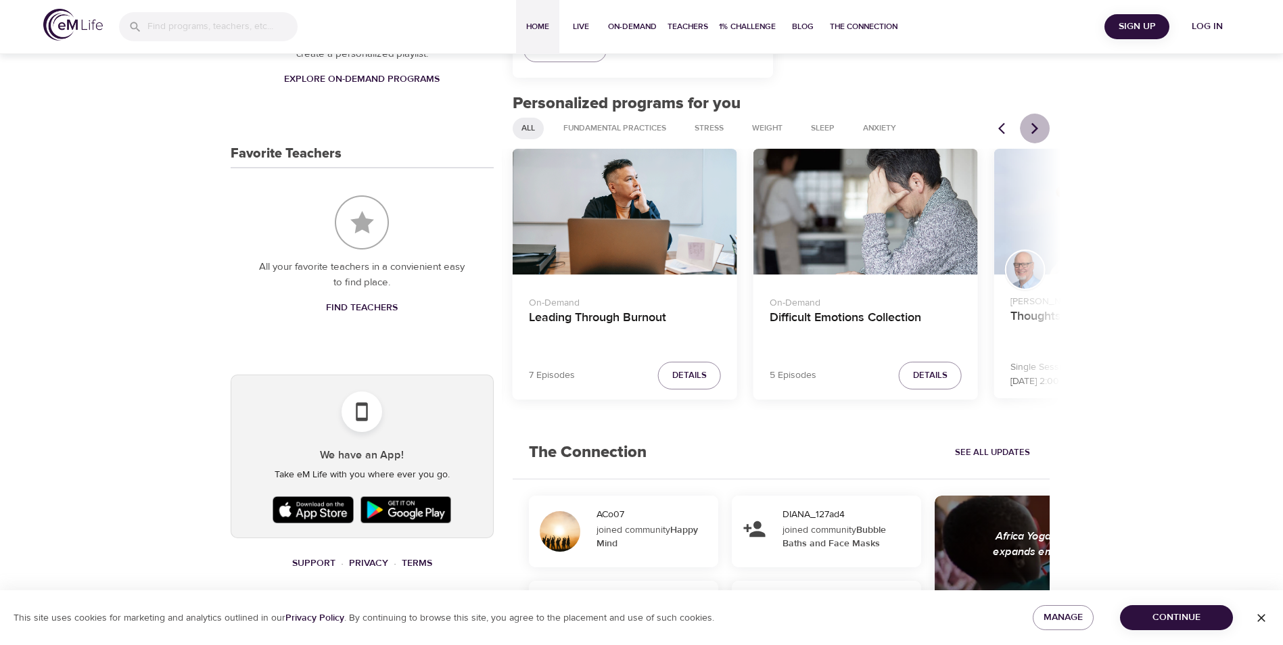
click at [1033, 126] on icon "Next items" at bounding box center [1035, 129] width 14 height 14
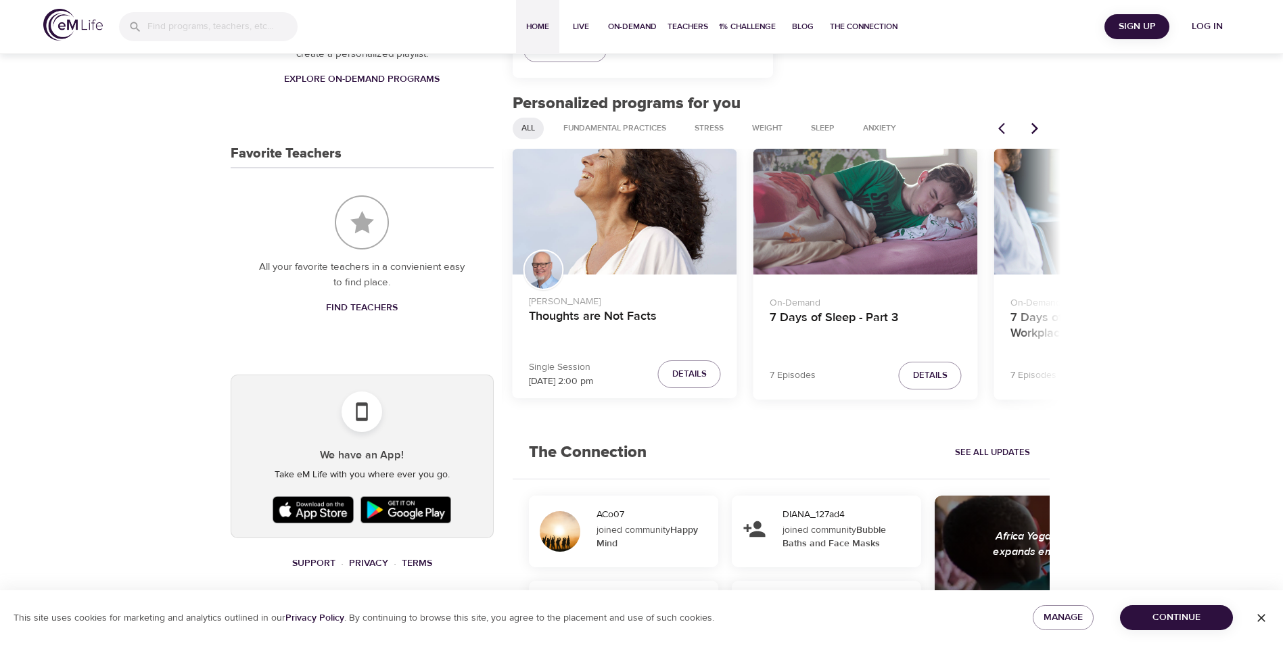
click at [1033, 126] on icon "Next items" at bounding box center [1035, 129] width 14 height 14
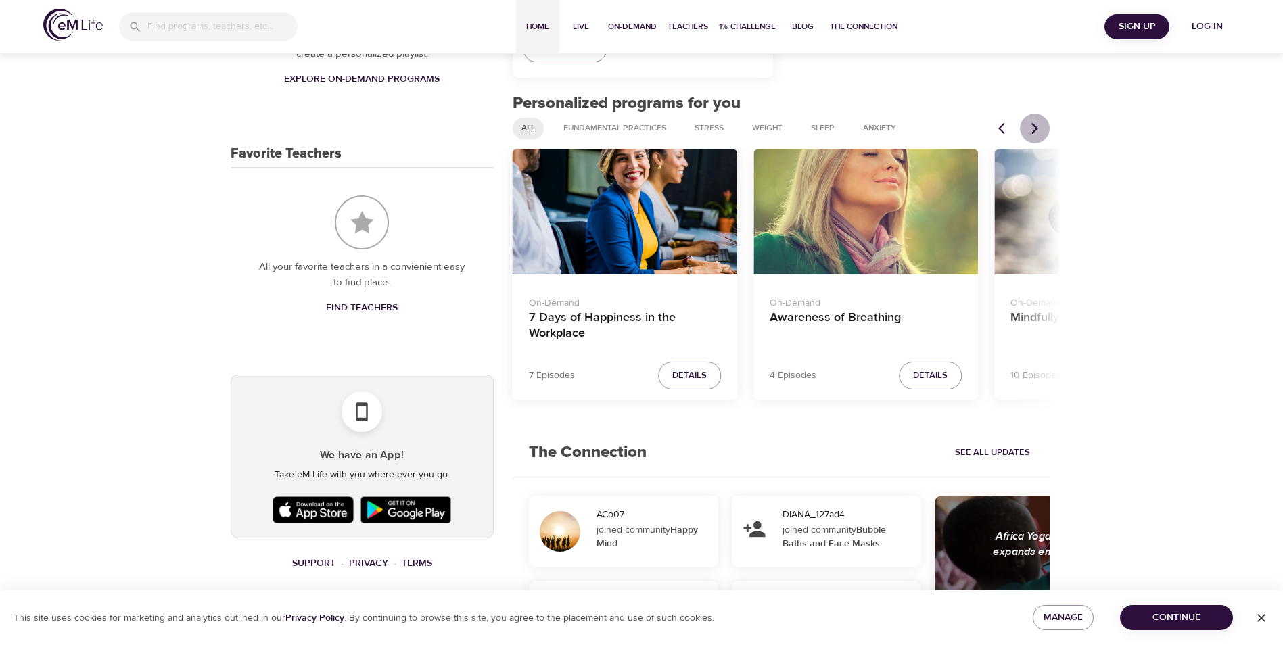
click at [1033, 126] on icon "Next items" at bounding box center [1035, 129] width 14 height 14
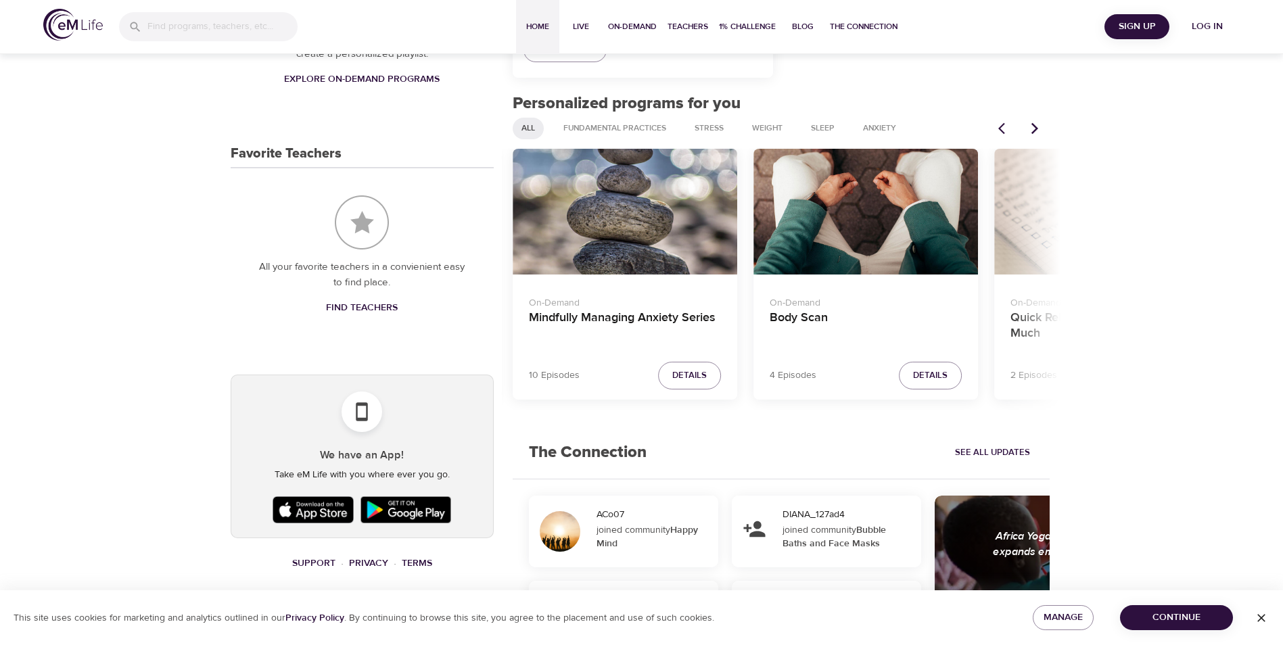
click at [1033, 126] on icon "Next items" at bounding box center [1035, 129] width 14 height 14
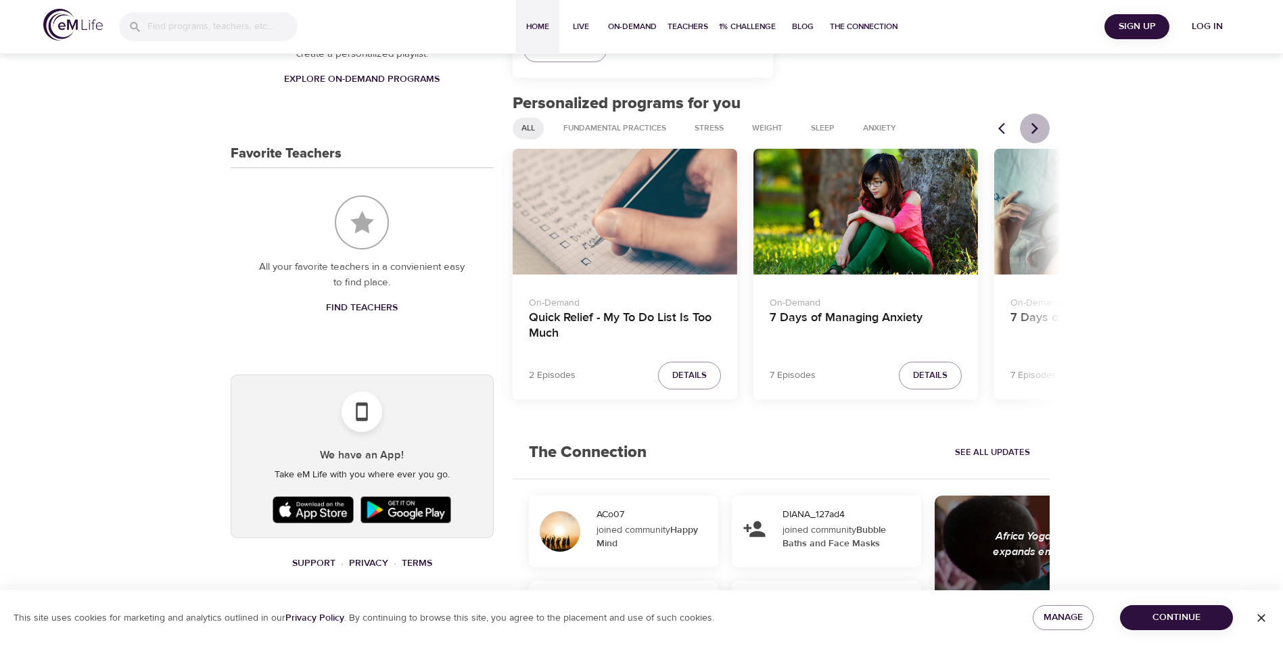
click at [1033, 126] on icon "Next items" at bounding box center [1035, 129] width 14 height 14
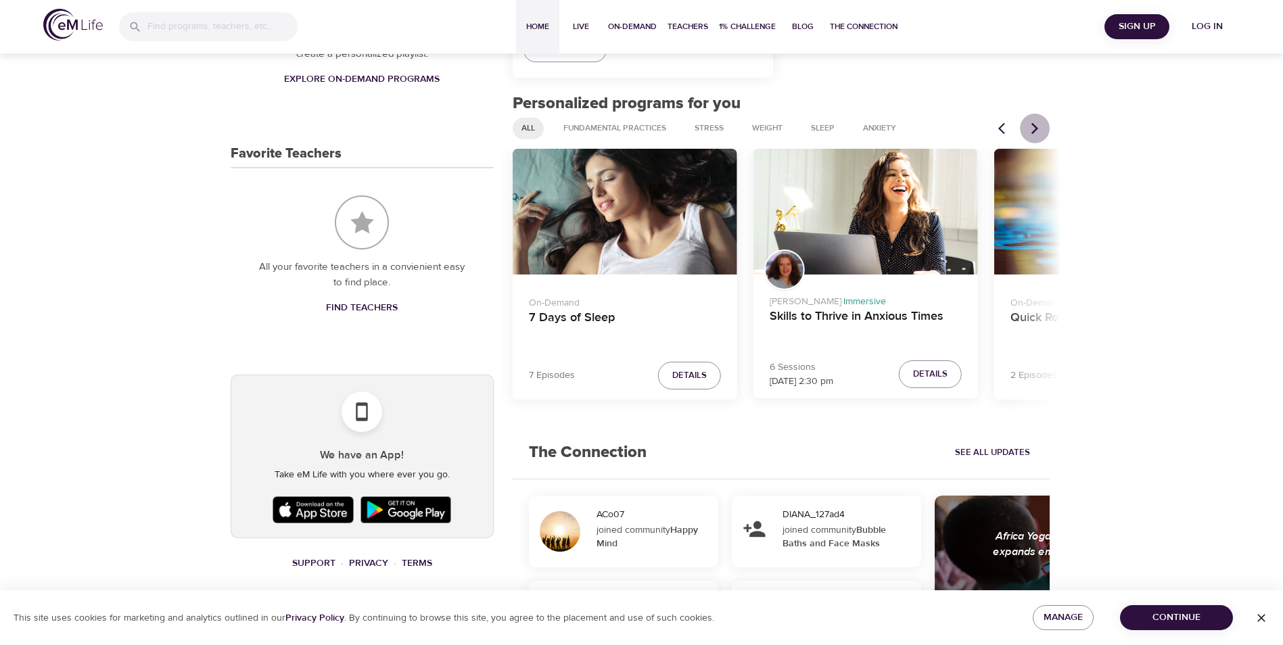
click at [1033, 126] on icon "Next items" at bounding box center [1035, 129] width 14 height 14
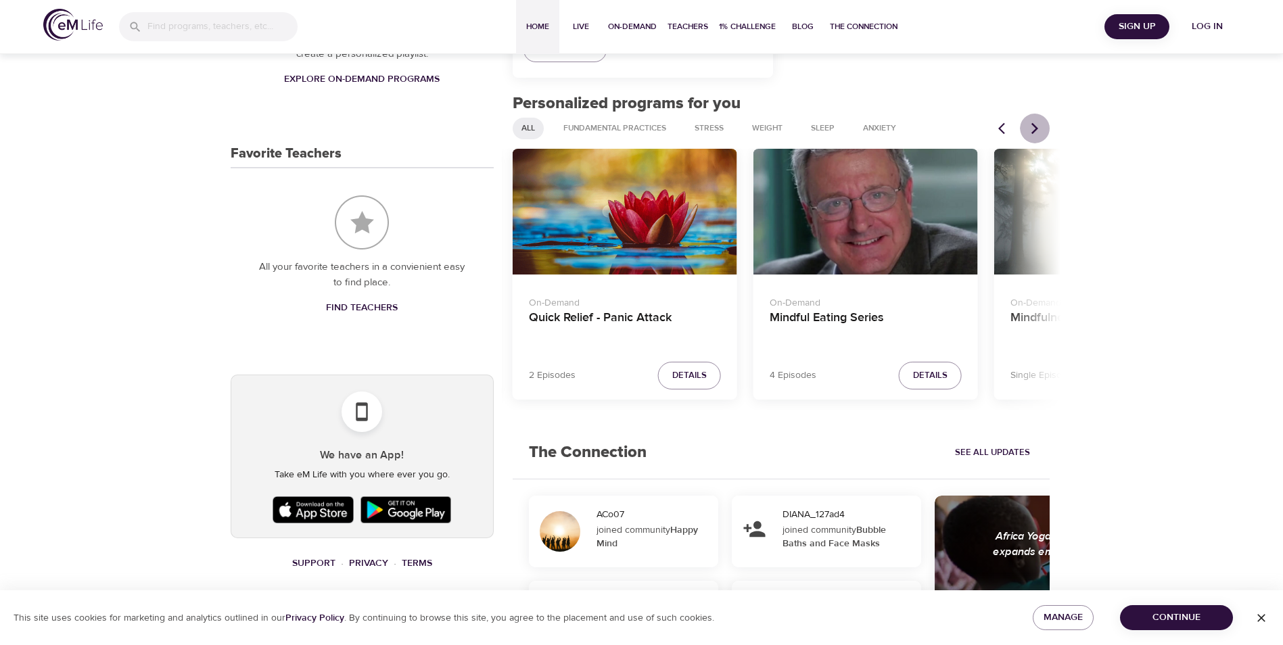
click at [1033, 126] on icon "Next items" at bounding box center [1035, 129] width 14 height 14
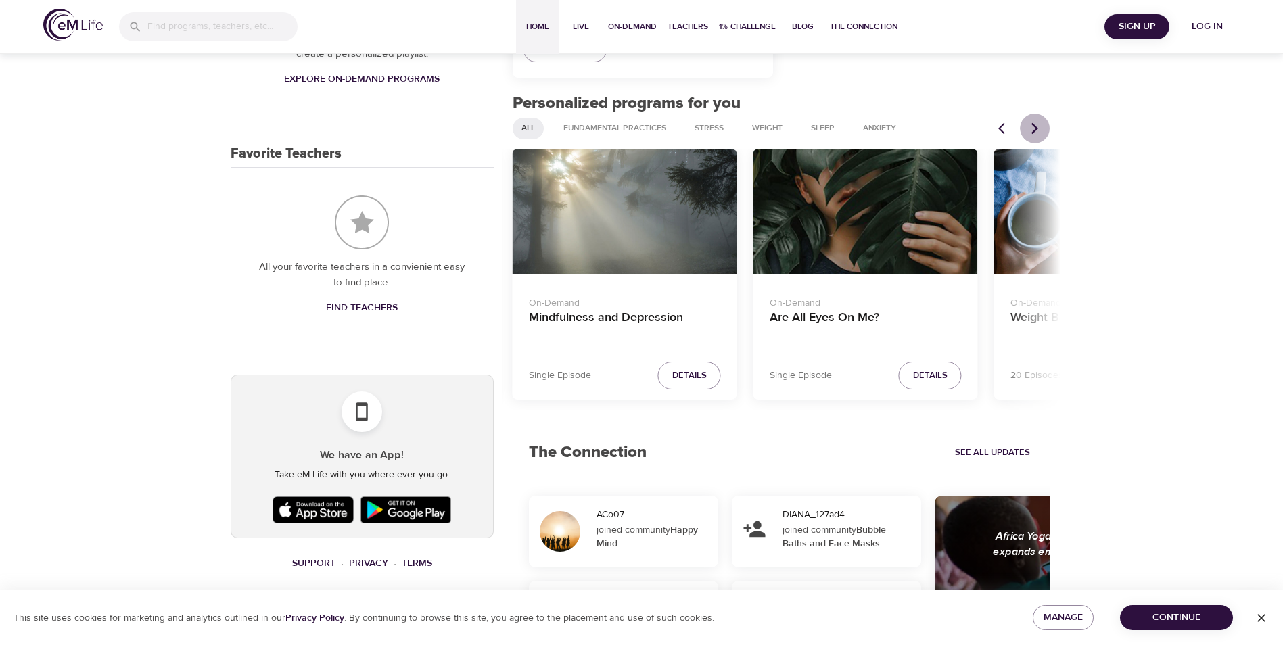
click at [1033, 126] on icon "Next items" at bounding box center [1035, 129] width 14 height 14
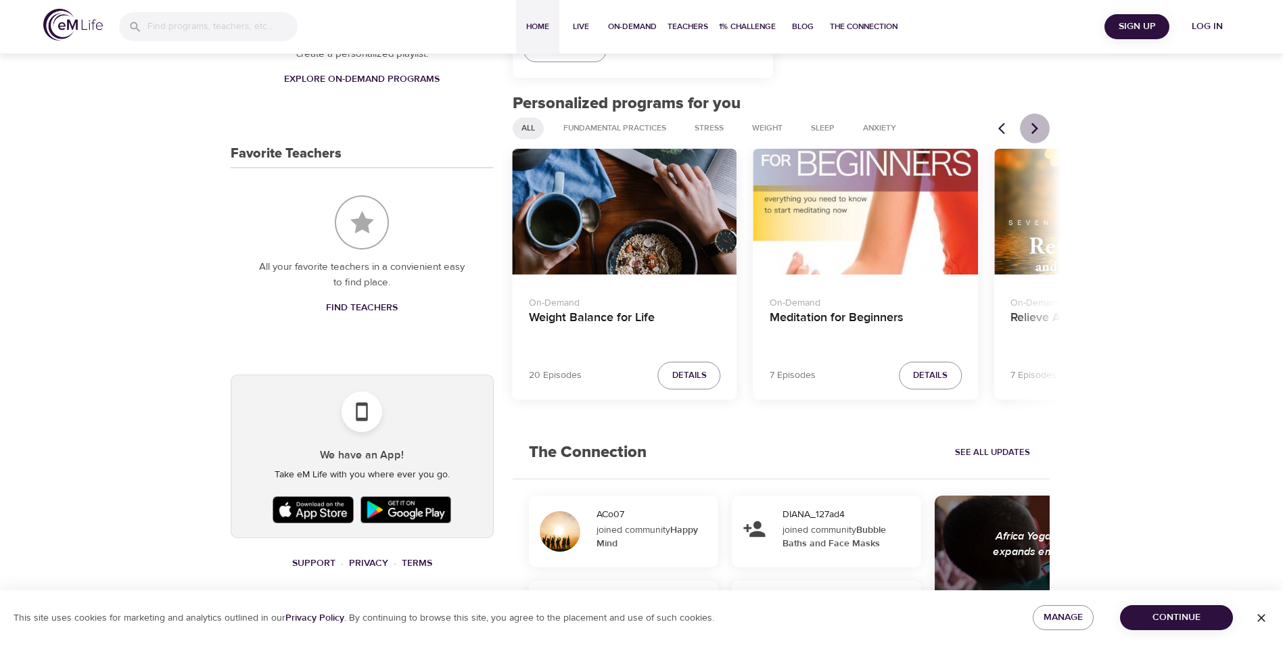
click at [1033, 126] on icon "Next items" at bounding box center [1035, 129] width 14 height 14
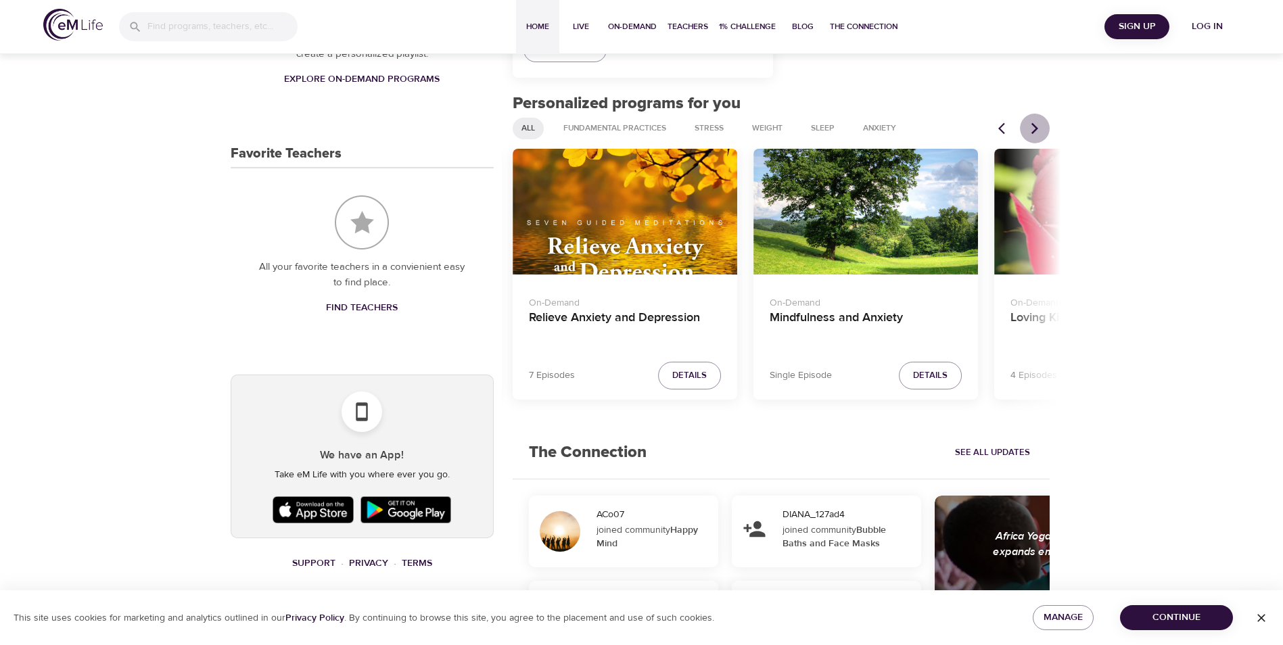
click at [1033, 126] on icon "Next items" at bounding box center [1035, 129] width 14 height 14
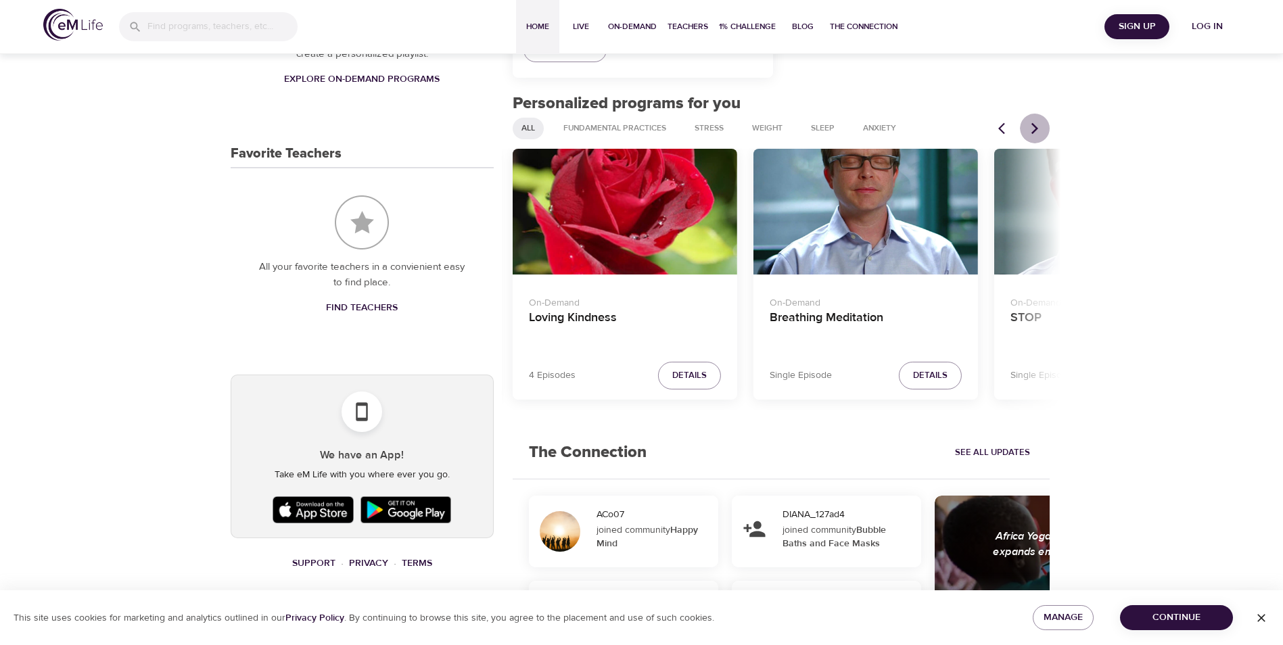
click at [1033, 126] on icon "Next items" at bounding box center [1035, 129] width 14 height 14
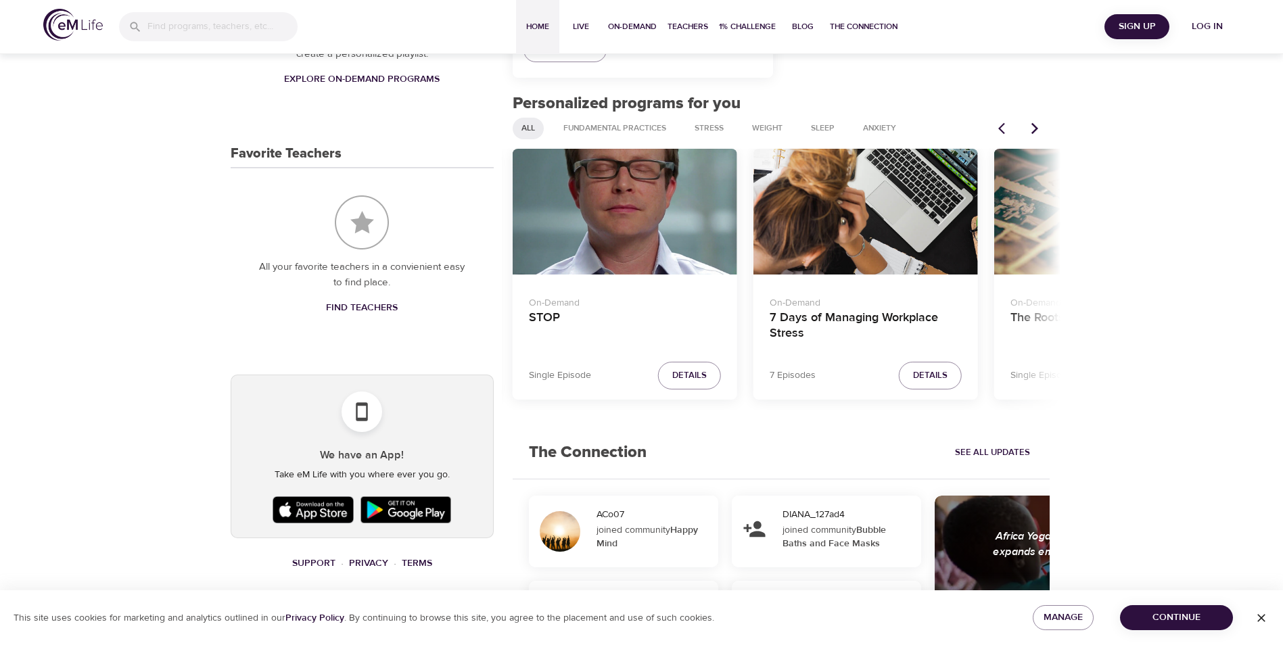
click at [1033, 126] on icon "Next items" at bounding box center [1035, 129] width 14 height 14
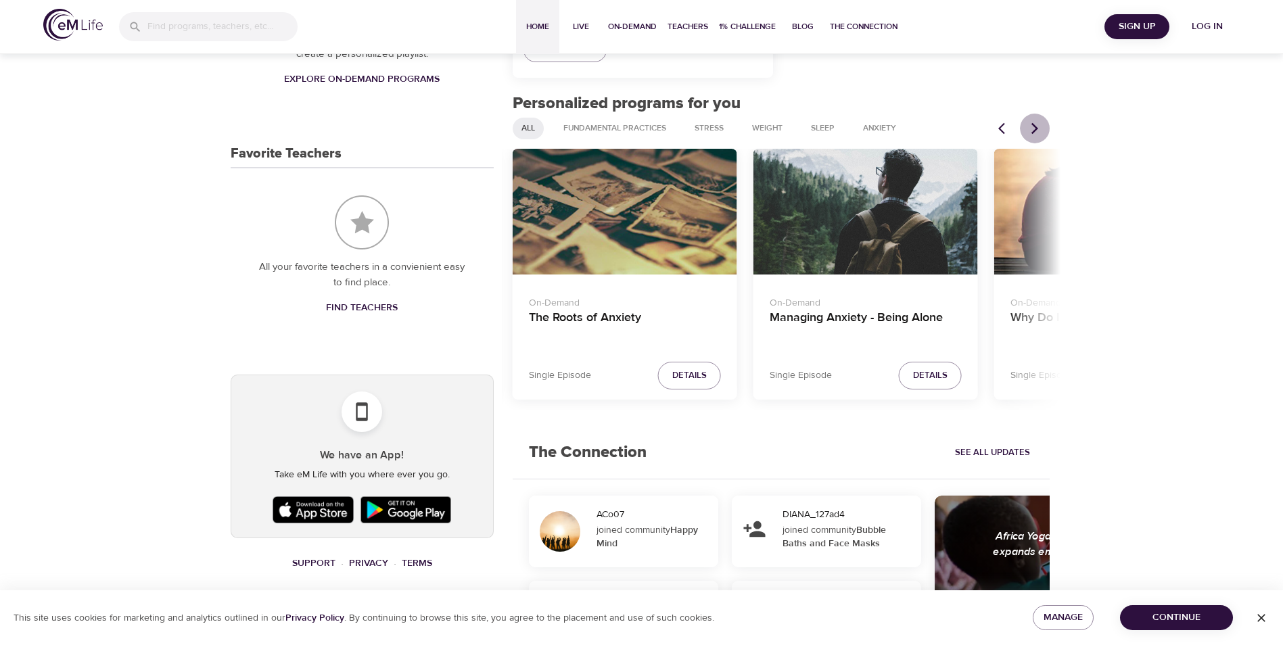
click at [1033, 126] on icon "Next items" at bounding box center [1035, 129] width 14 height 14
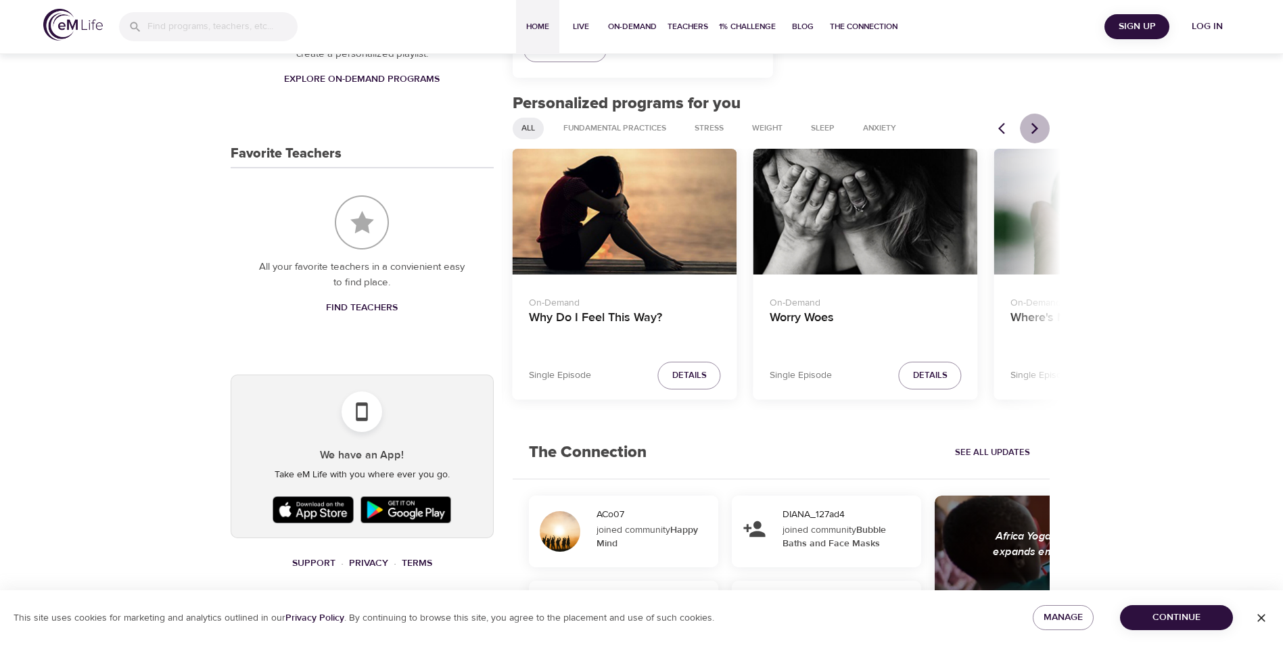
click at [1033, 126] on icon "Next items" at bounding box center [1035, 129] width 14 height 14
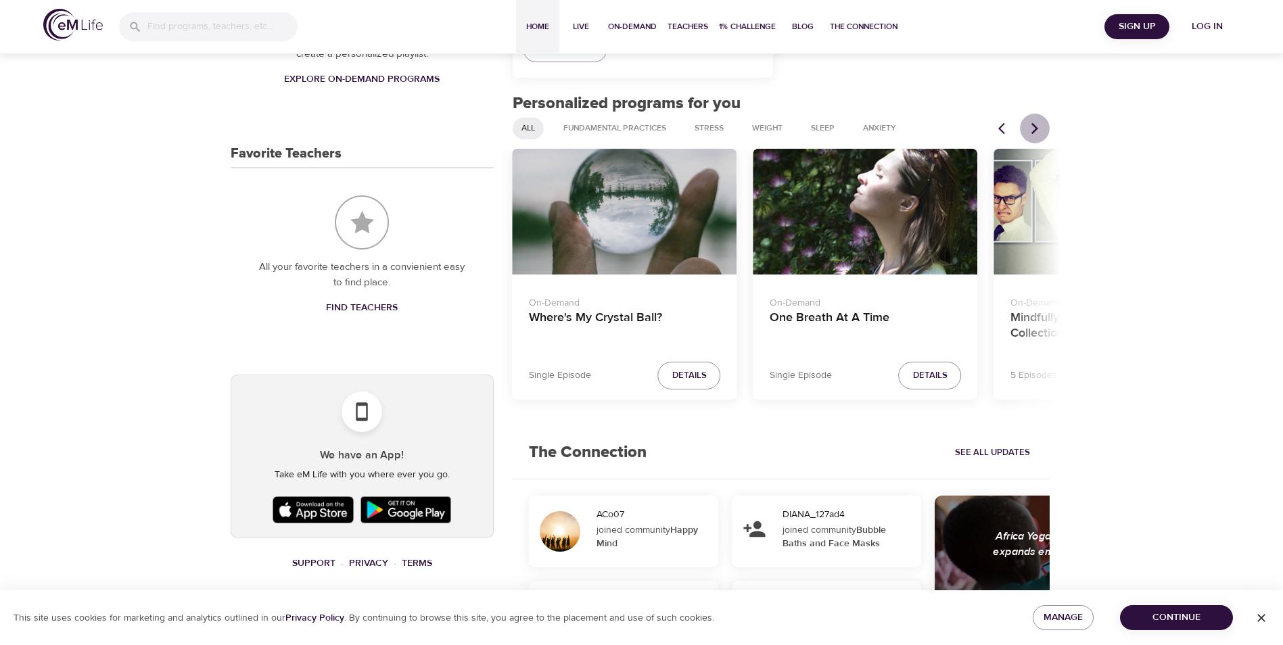
click at [1033, 126] on icon "Next items" at bounding box center [1035, 129] width 14 height 14
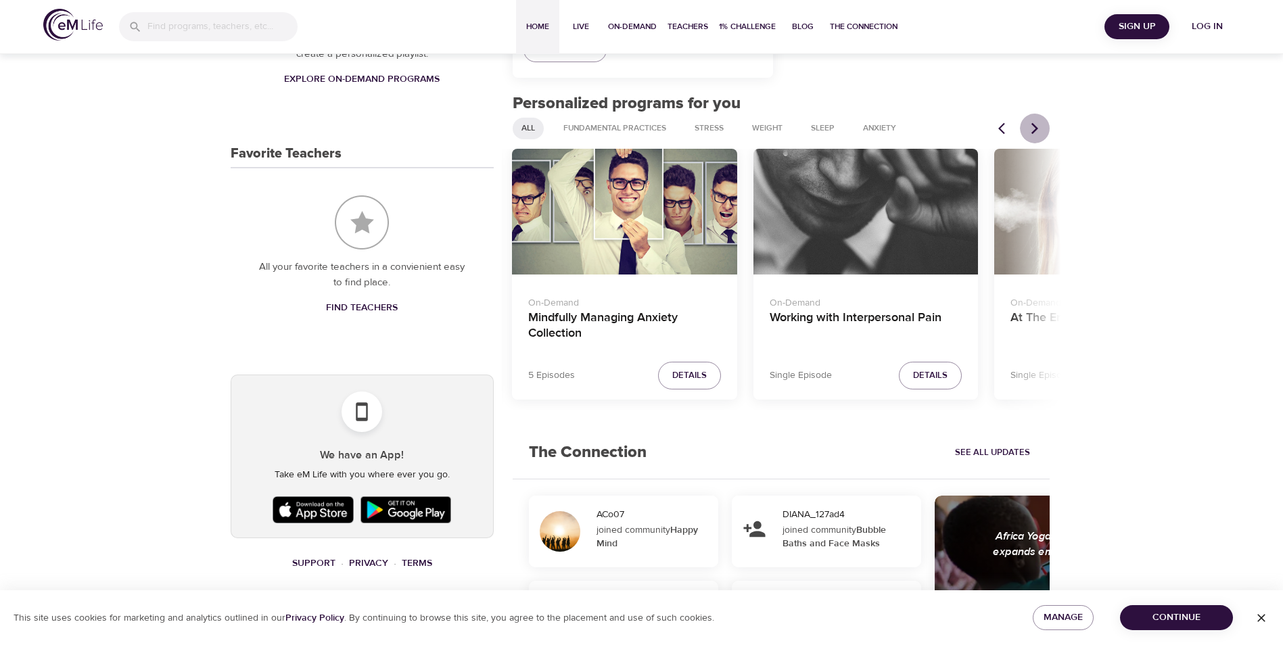
click at [1033, 126] on icon "Next items" at bounding box center [1035, 129] width 14 height 14
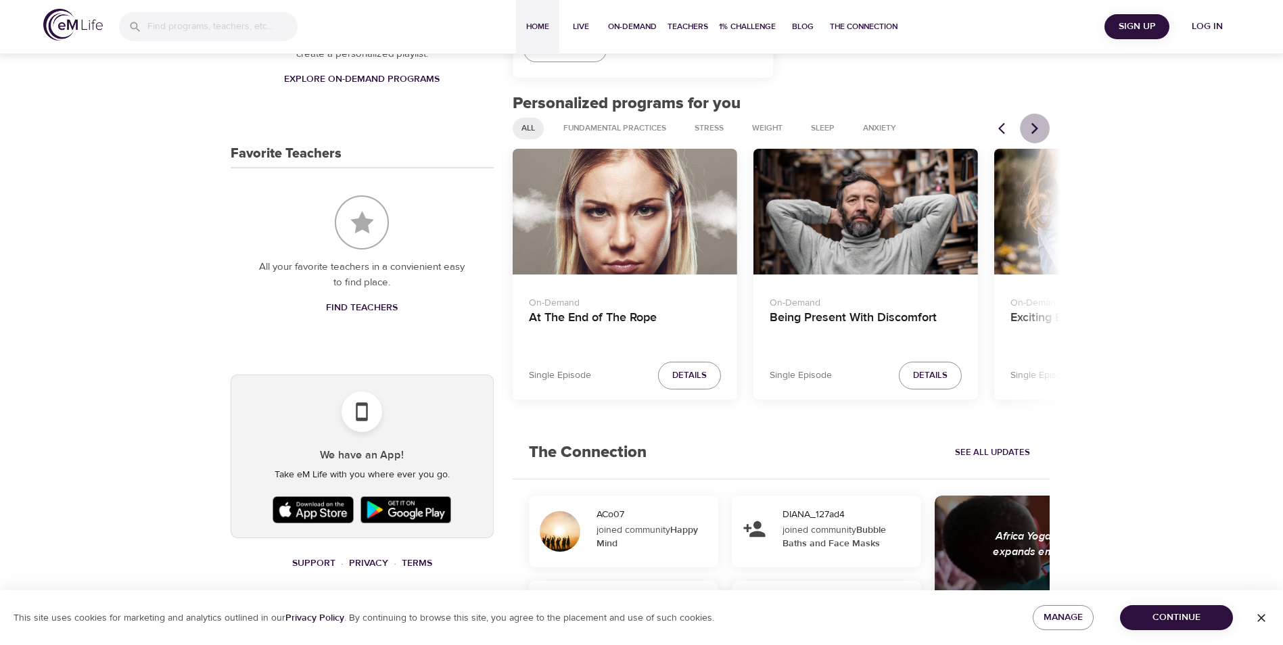
click at [1033, 126] on icon "Next items" at bounding box center [1035, 129] width 14 height 14
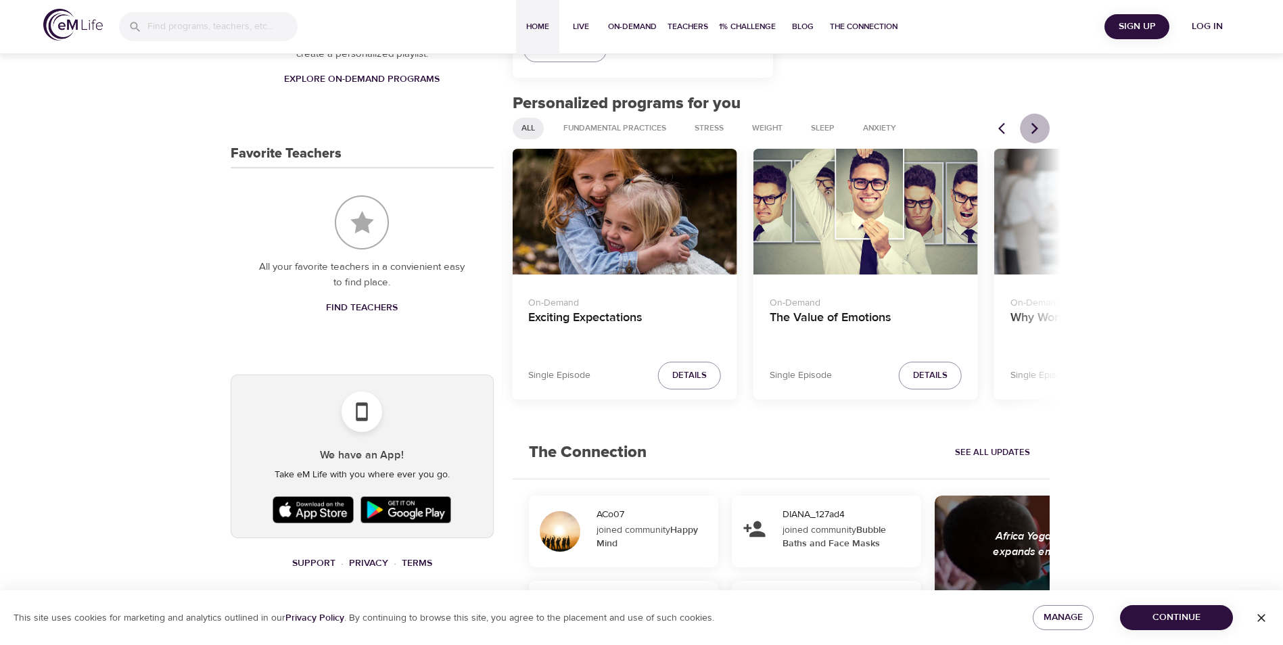
click at [1033, 126] on icon "Next items" at bounding box center [1035, 129] width 14 height 14
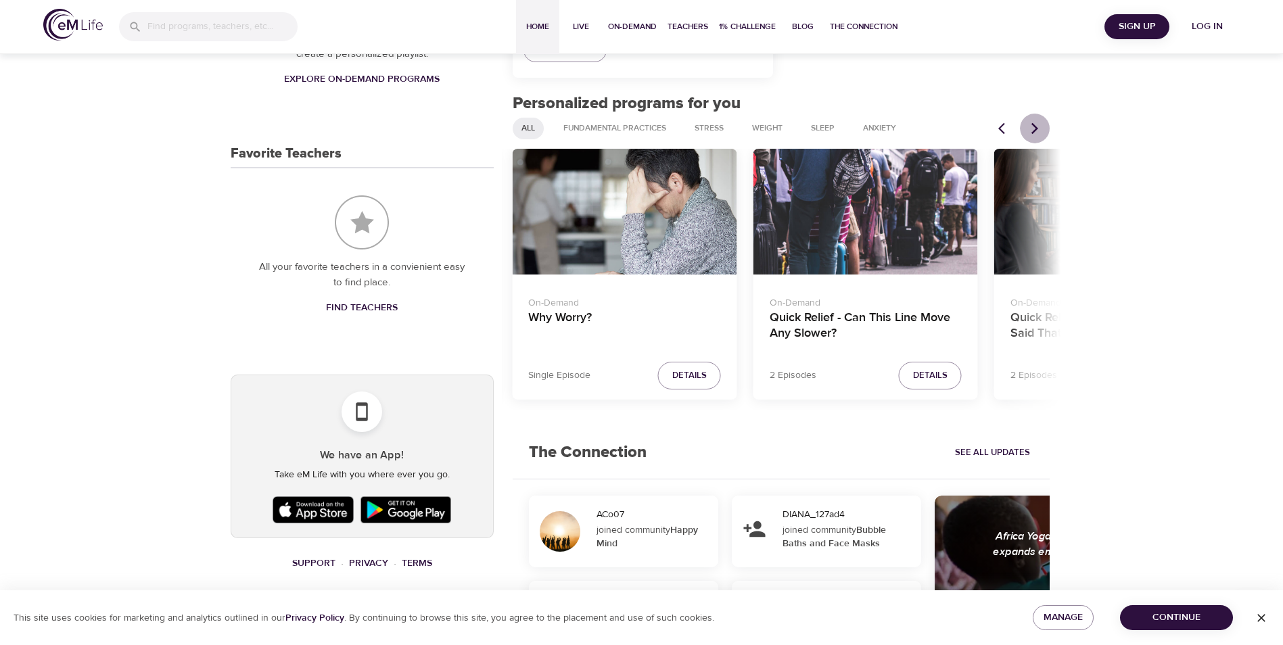
click at [1033, 126] on icon "Next items" at bounding box center [1035, 129] width 14 height 14
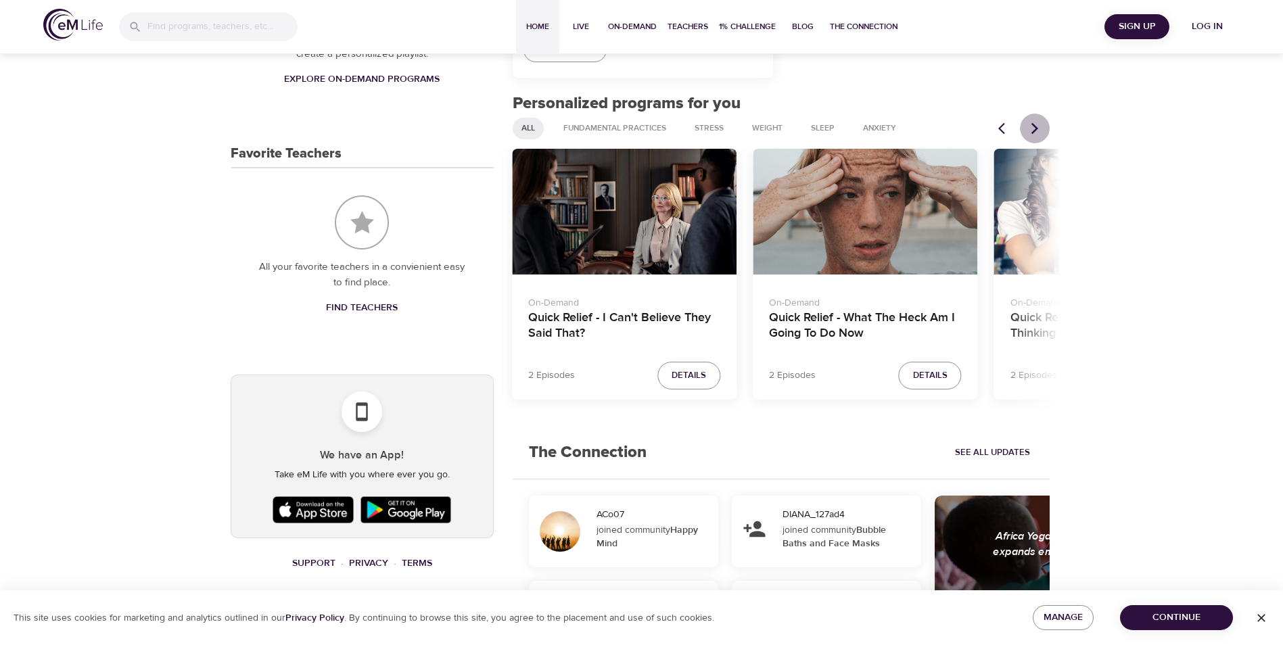
click at [1033, 126] on icon "Next items" at bounding box center [1035, 129] width 14 height 14
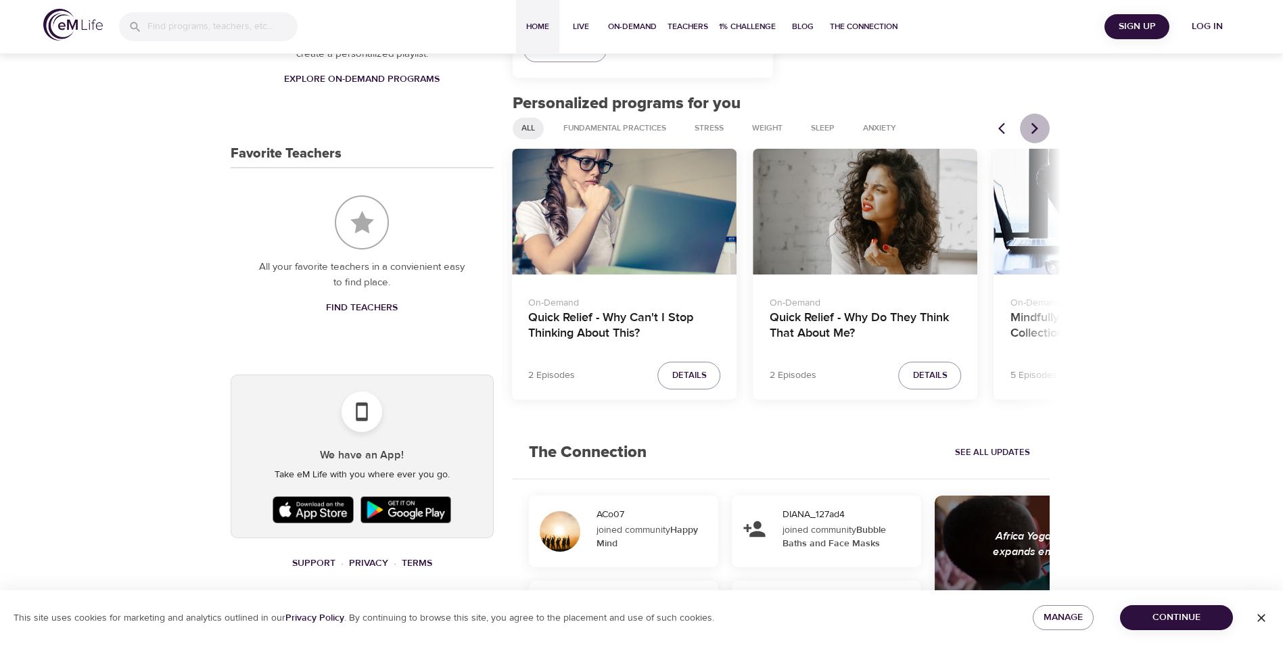
click at [1033, 126] on icon "Next items" at bounding box center [1035, 129] width 14 height 14
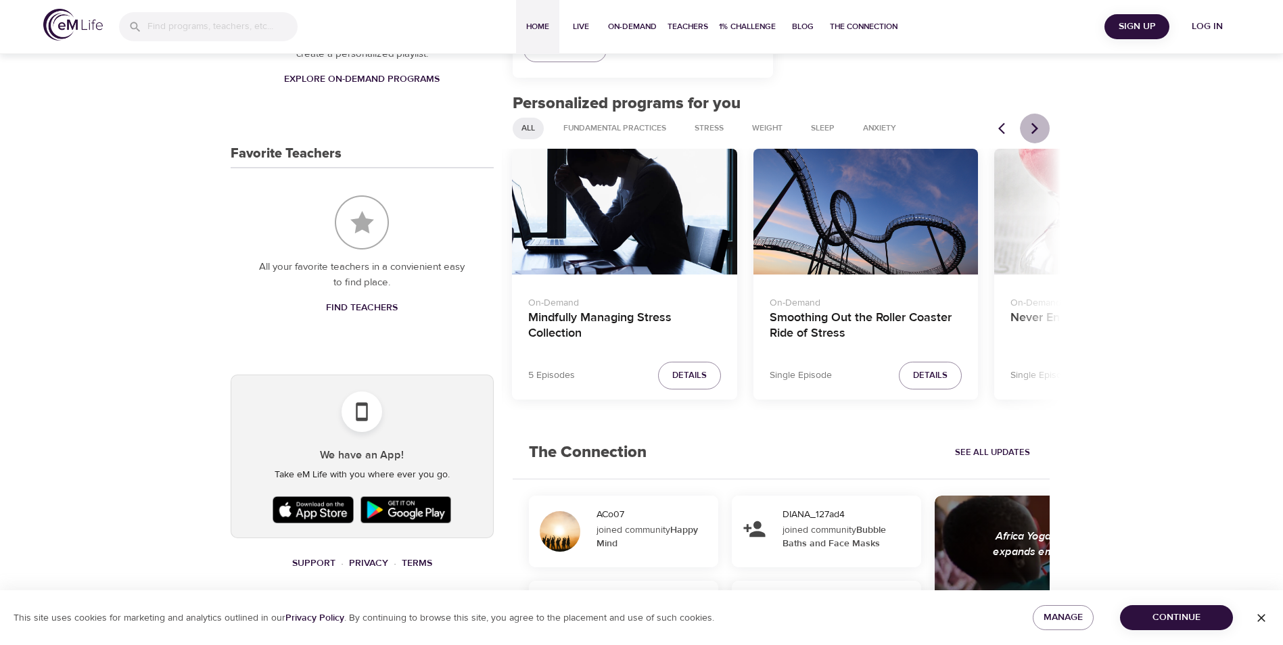
click at [1033, 126] on icon "Next items" at bounding box center [1035, 129] width 14 height 14
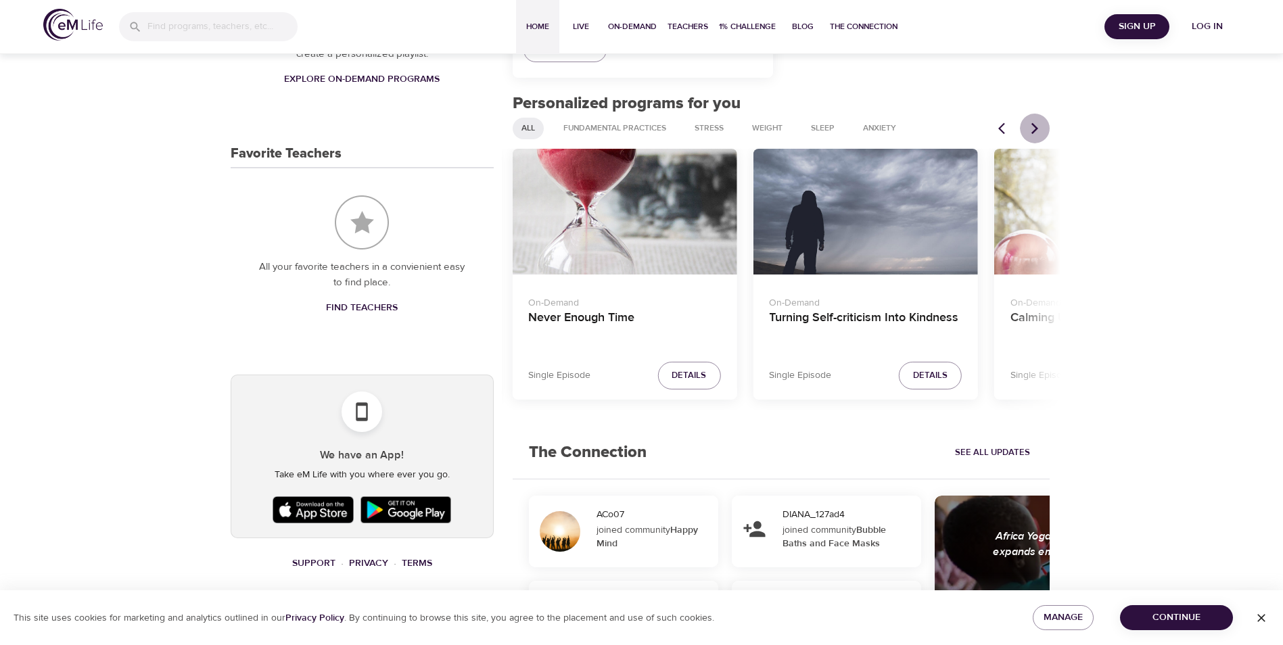
click at [1033, 126] on icon "Next items" at bounding box center [1035, 129] width 14 height 14
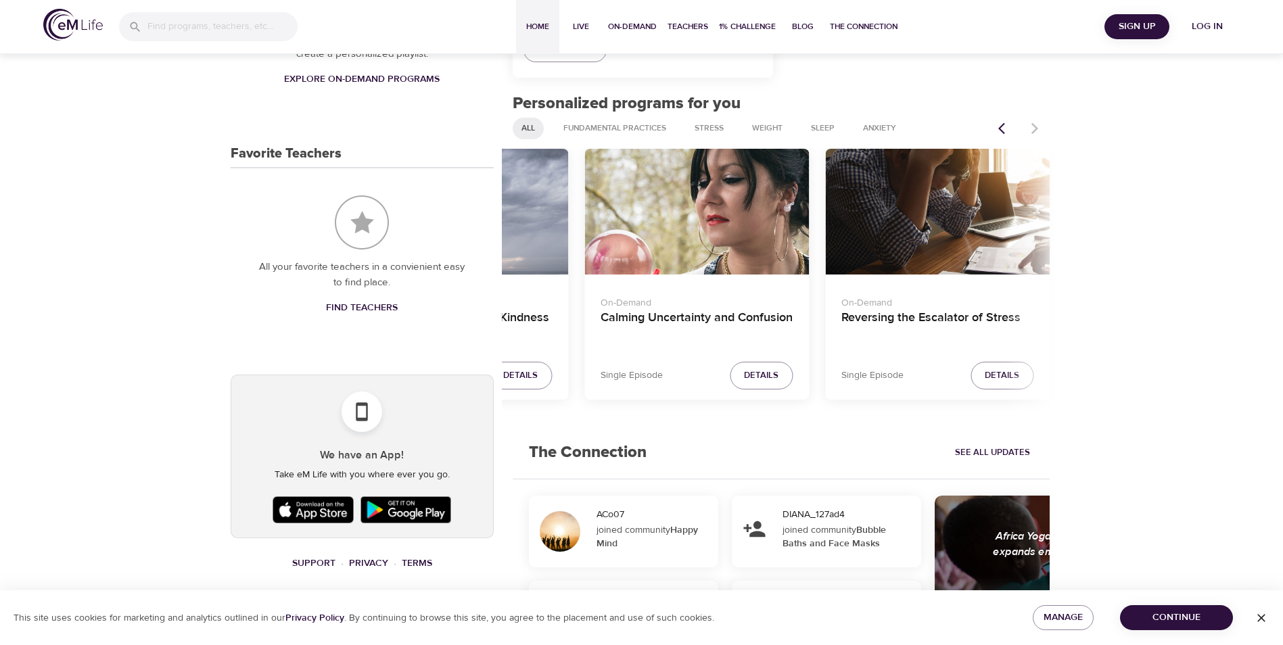
click at [1033, 126] on div at bounding box center [1020, 129] width 60 height 30
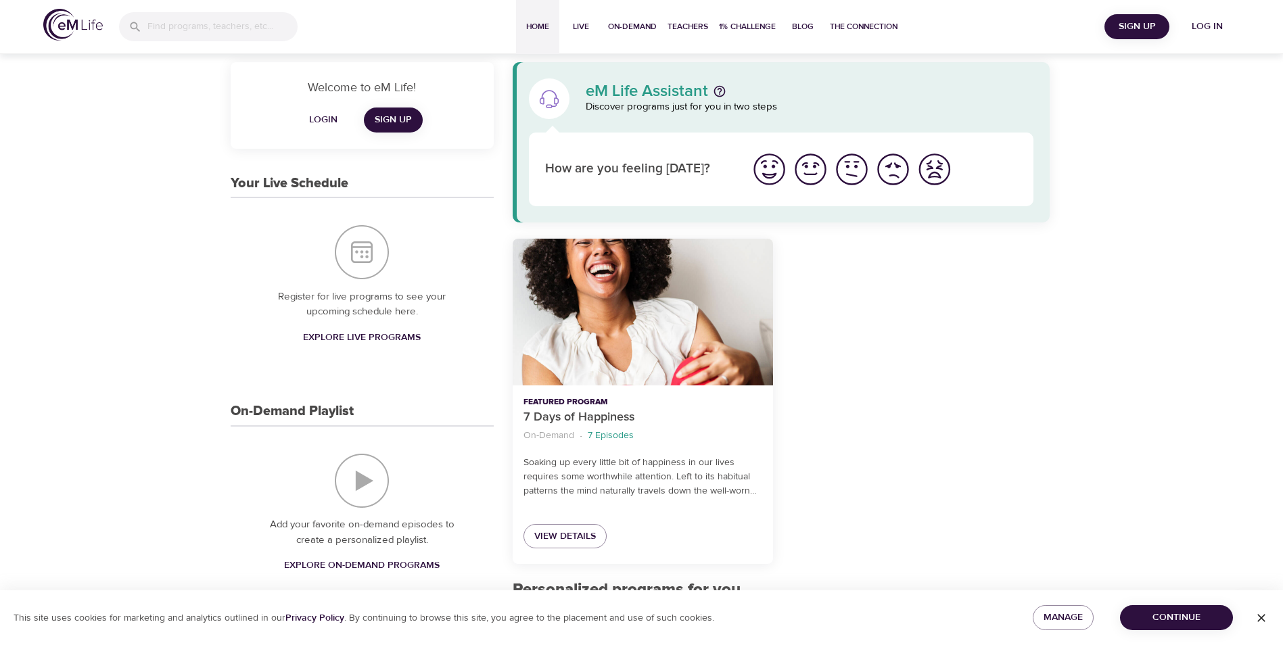
scroll to position [0, 0]
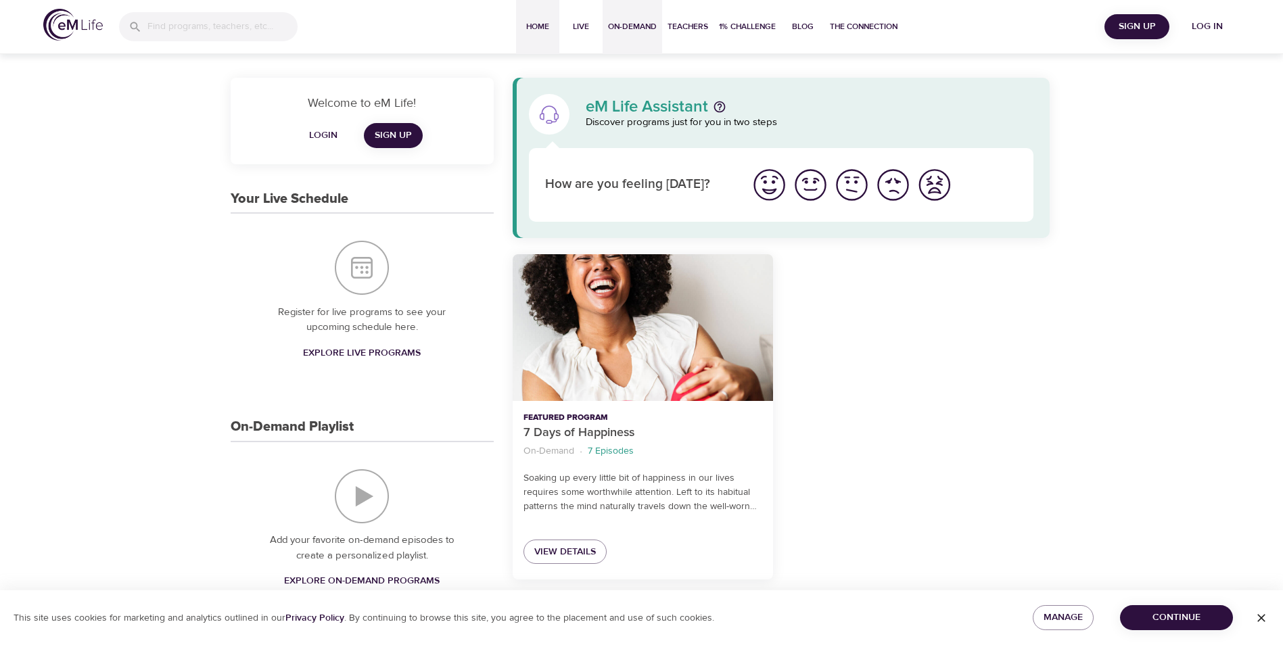
click at [628, 28] on span "On-Demand" at bounding box center [632, 27] width 49 height 14
select select "recent"
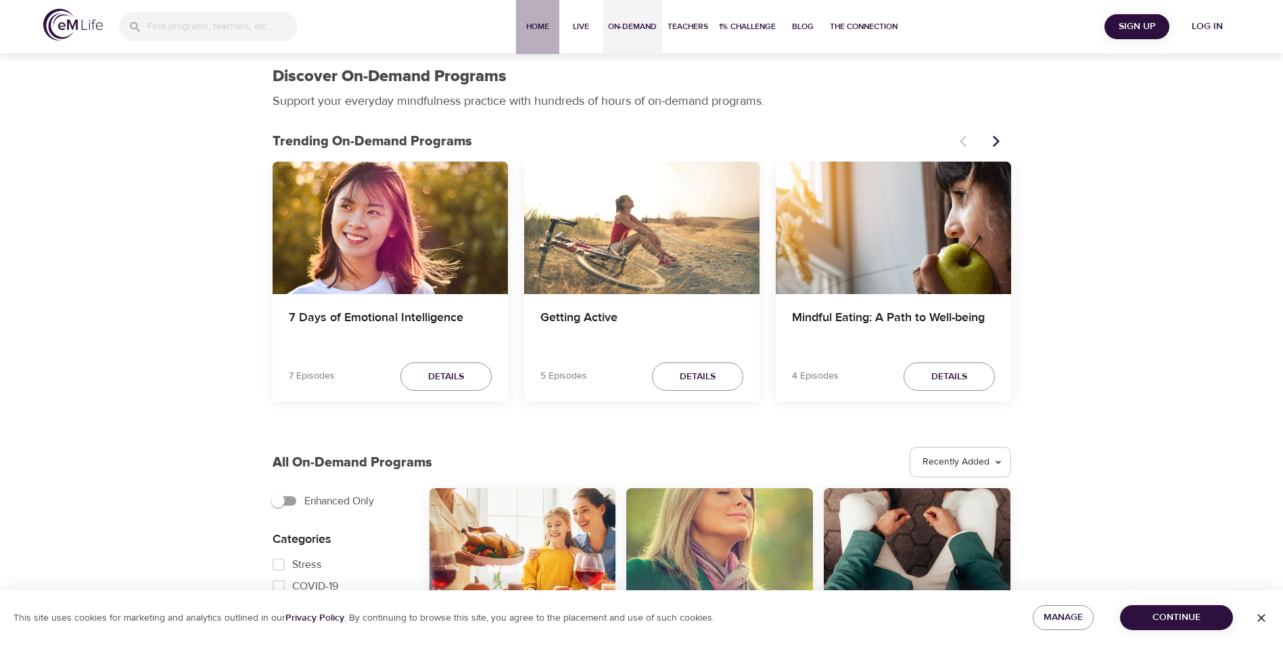
click at [535, 29] on span "Home" at bounding box center [537, 27] width 32 height 14
